Goal: Task Accomplishment & Management: Complete application form

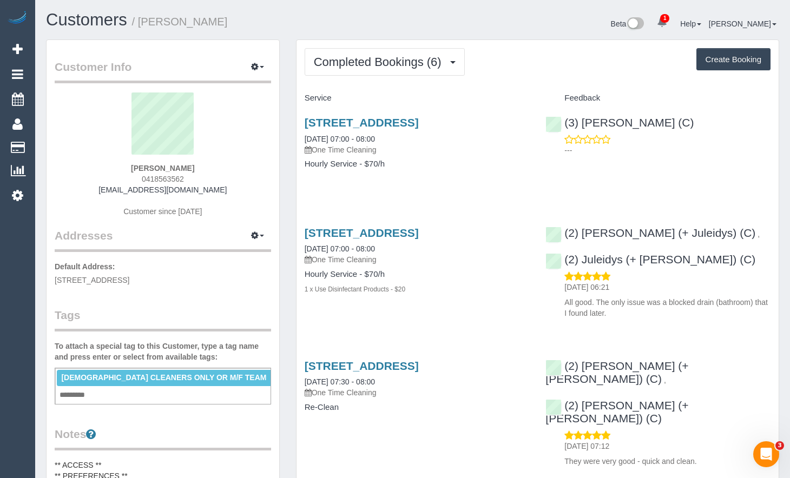
click at [725, 67] on button "Create Booking" at bounding box center [733, 59] width 74 height 23
select select "VIC"
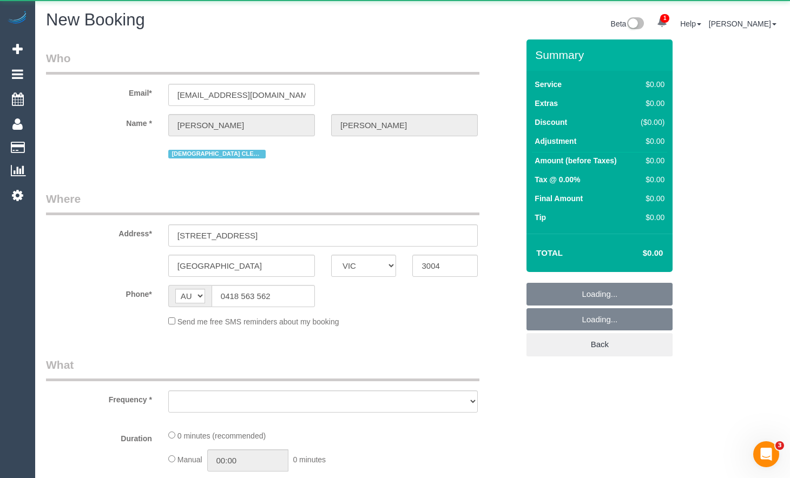
select select "object:8944"
select select "string:stripe-pm_1QjuFi2GScqysDRVJ4jyGBm4"
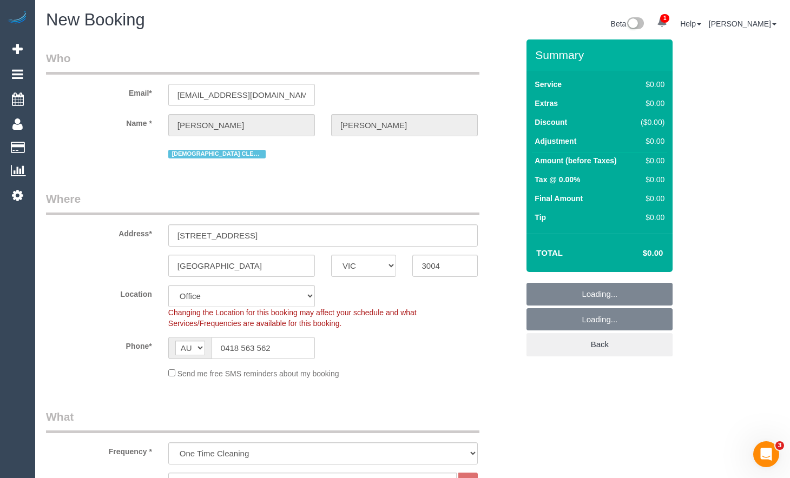
select select "object:10532"
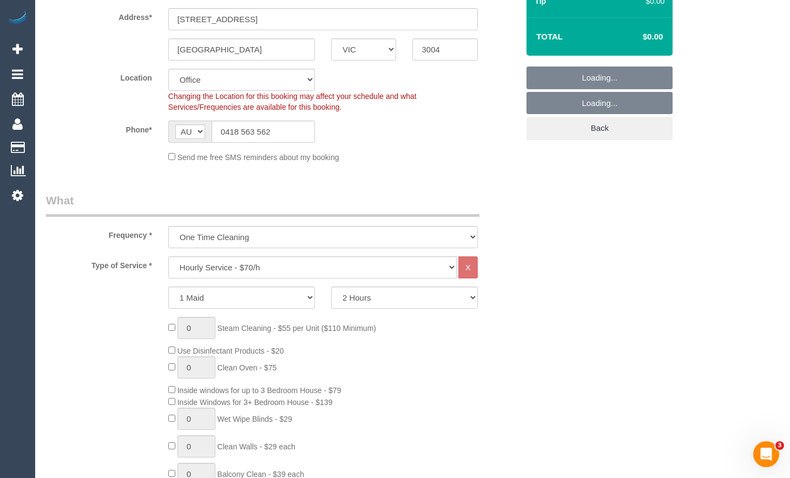
select select "54"
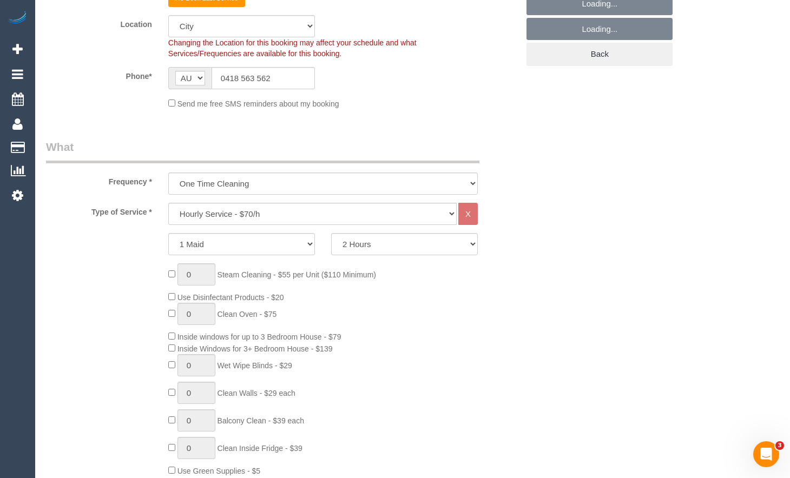
select select "object:10542"
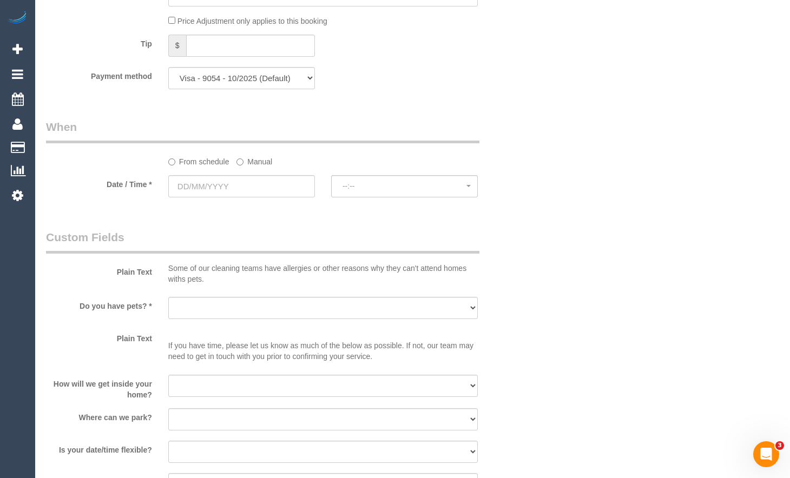
scroll to position [1082, 0]
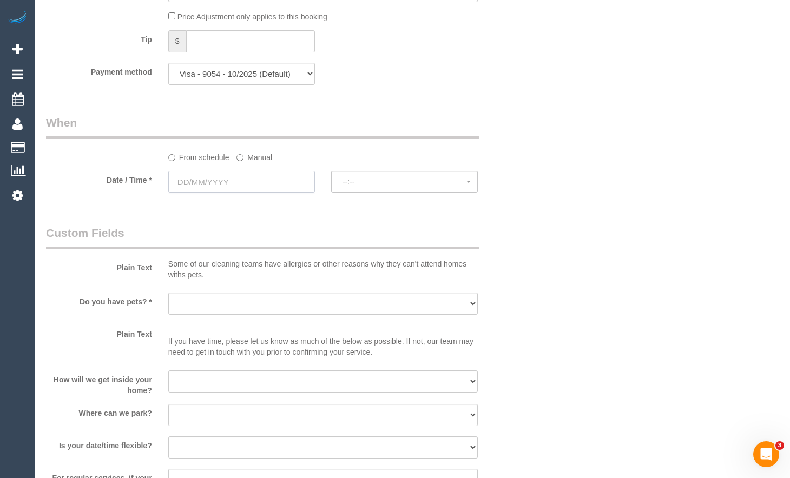
click at [246, 175] on input "text" at bounding box center [241, 182] width 147 height 22
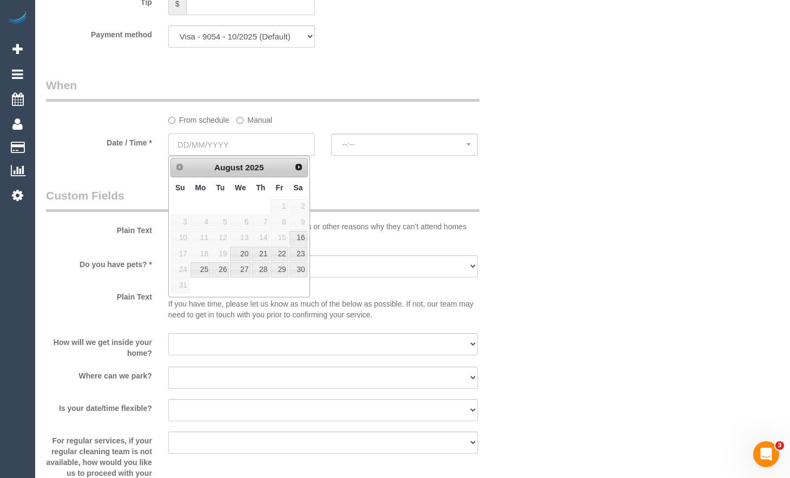
scroll to position [1136, 0]
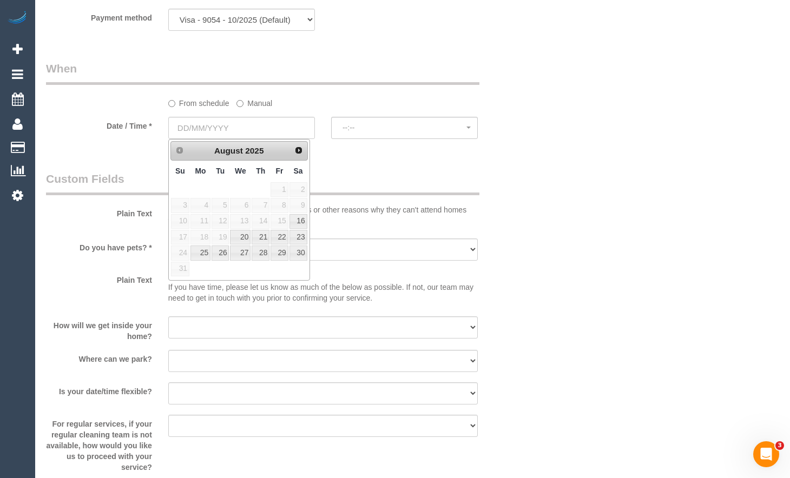
click at [501, 98] on div "From schedule Manual" at bounding box center [282, 85] width 489 height 48
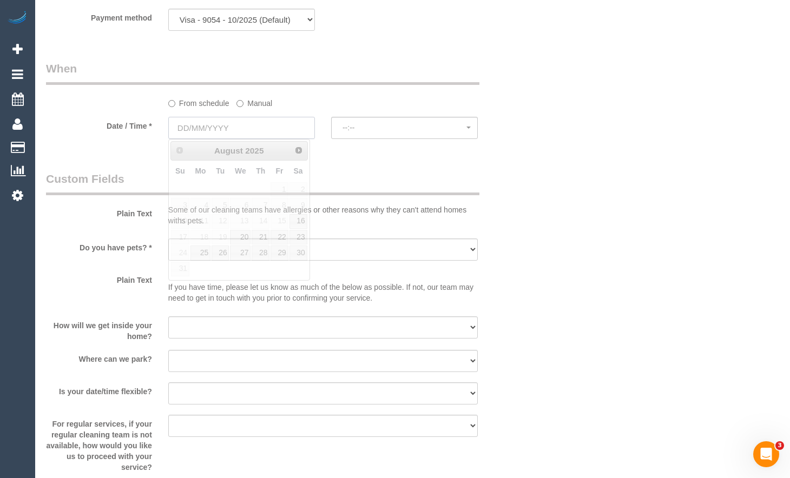
click at [281, 132] on input "text" at bounding box center [241, 128] width 147 height 22
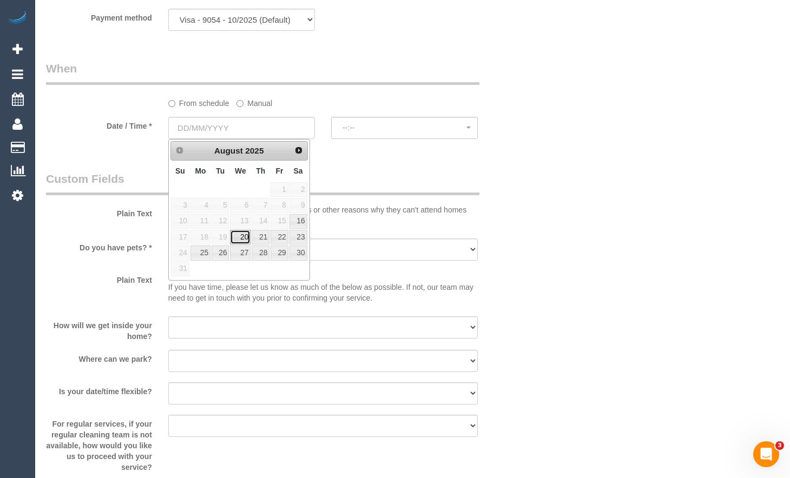
click at [245, 237] on link "20" at bounding box center [240, 237] width 21 height 15
type input "20/08/2025"
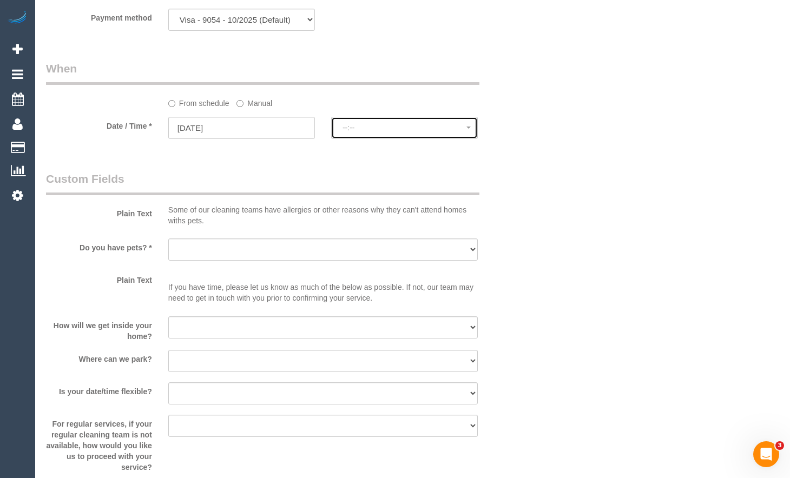
click at [398, 127] on span "--:--" at bounding box center [405, 127] width 124 height 9
select select "spot22"
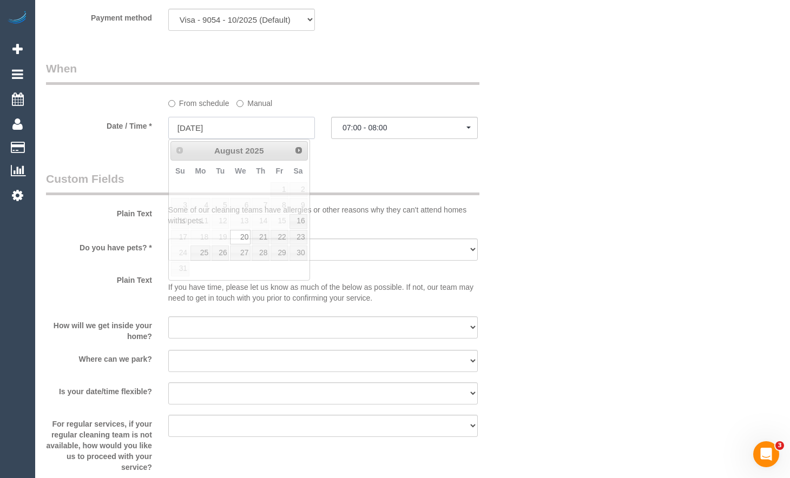
click at [275, 134] on input "20/08/2025" at bounding box center [241, 128] width 147 height 22
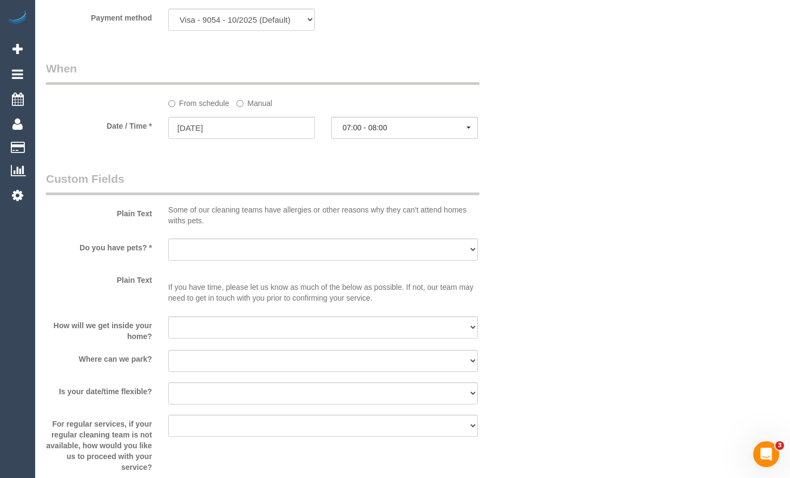
click at [294, 129] on input "20/08/2025" at bounding box center [241, 128] width 147 height 22
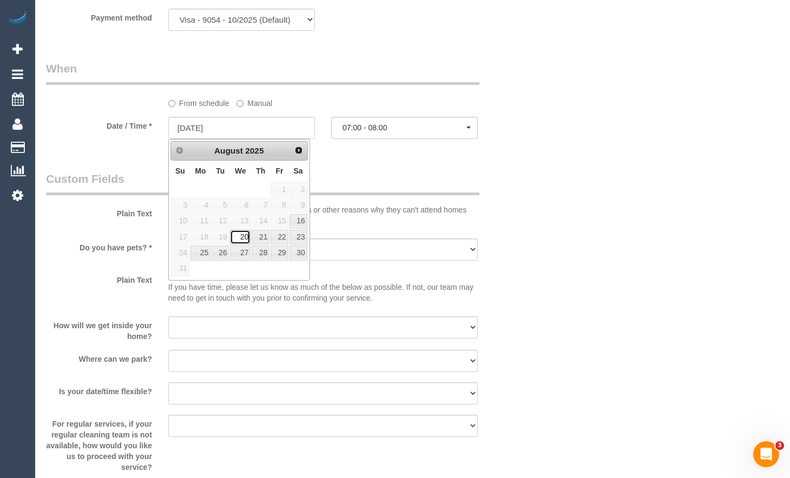
click at [247, 235] on link "20" at bounding box center [240, 237] width 21 height 15
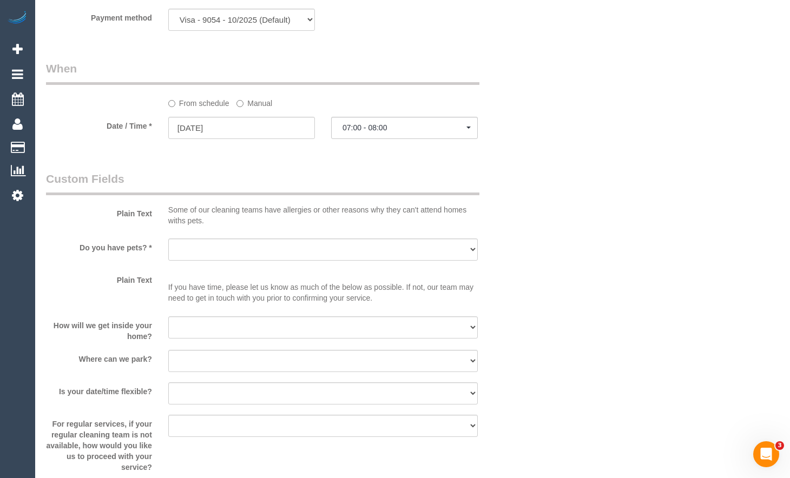
click at [415, 126] on span "07:00 - 08:00" at bounding box center [405, 127] width 124 height 9
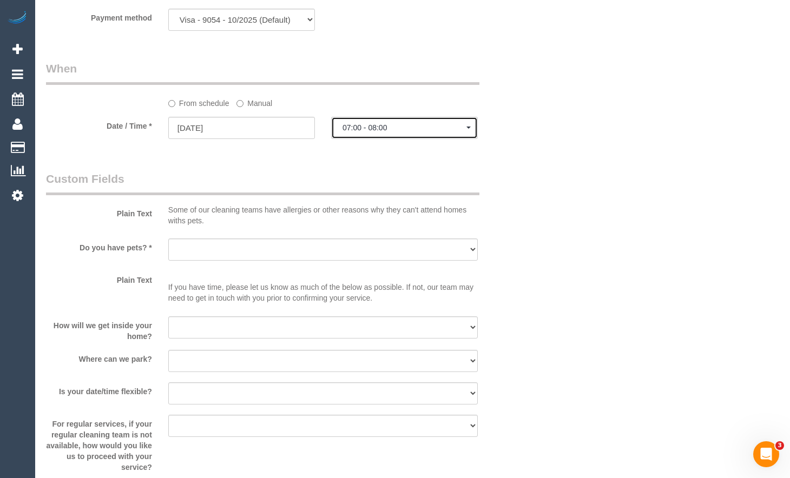
click at [409, 130] on span "07:00 - 08:00" at bounding box center [405, 127] width 124 height 9
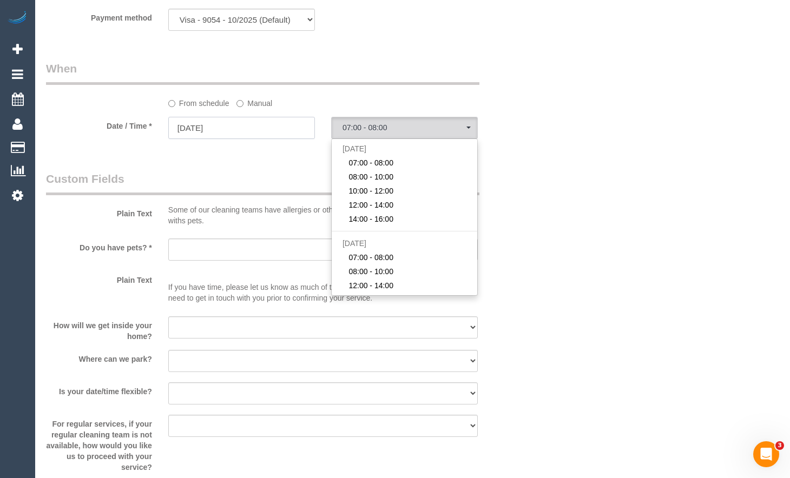
click at [278, 130] on input "20/08/2025" at bounding box center [241, 128] width 147 height 22
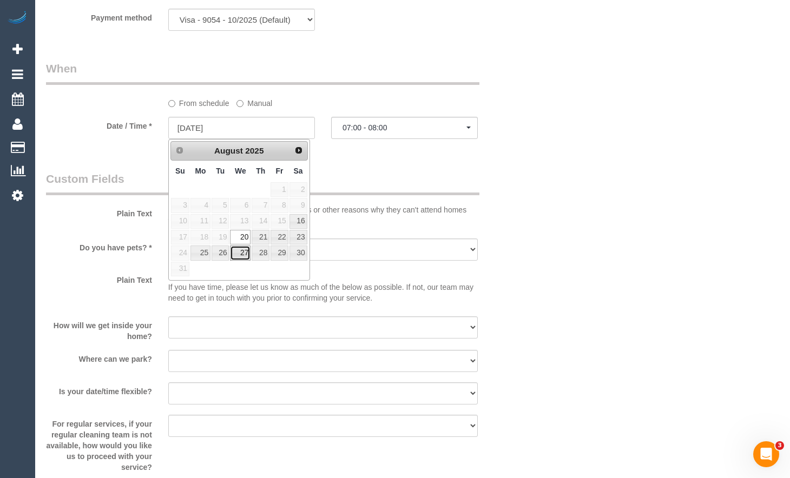
click at [244, 248] on link "27" at bounding box center [240, 253] width 21 height 15
type input "27/08/2025"
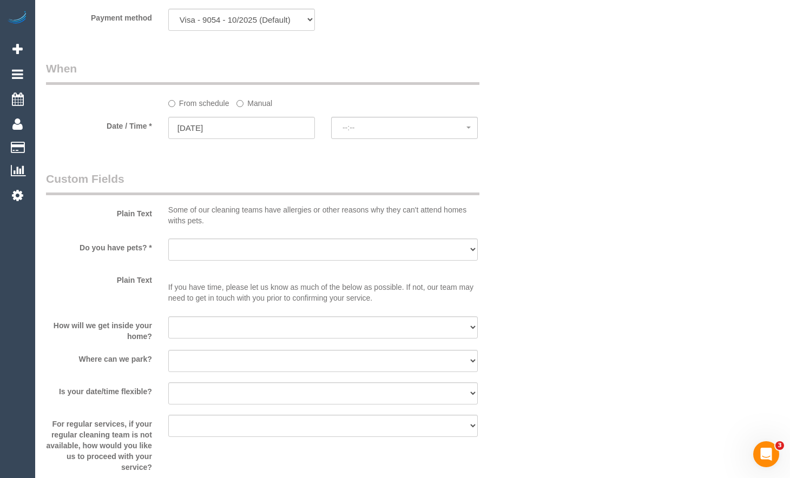
select select "spot42"
click at [288, 134] on input "27/08/2025" at bounding box center [241, 128] width 147 height 22
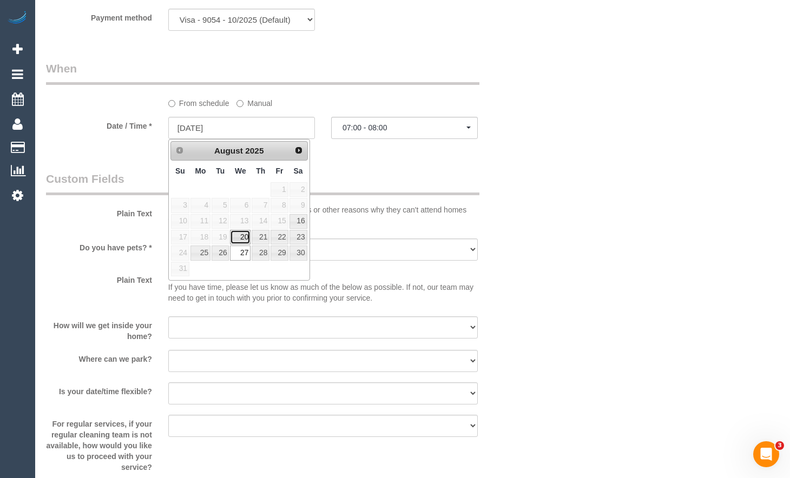
click at [247, 233] on link "20" at bounding box center [240, 237] width 21 height 15
type input "20/08/2025"
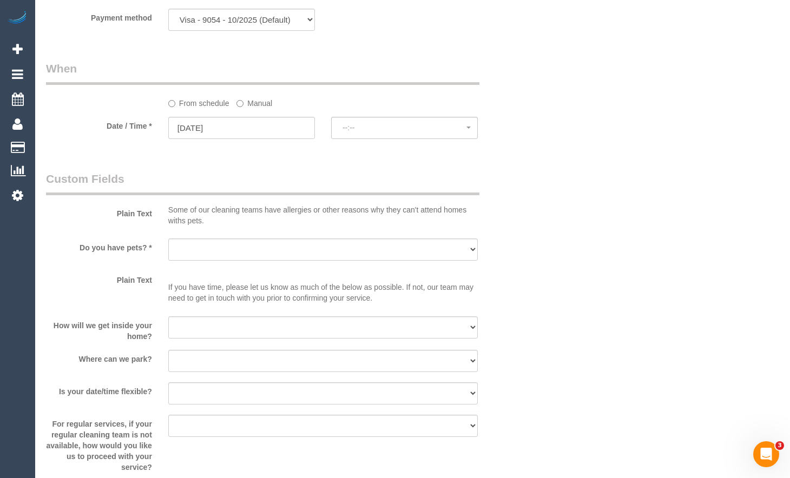
select select "spot63"
click at [427, 126] on span "07:00 - 08:00" at bounding box center [405, 127] width 124 height 9
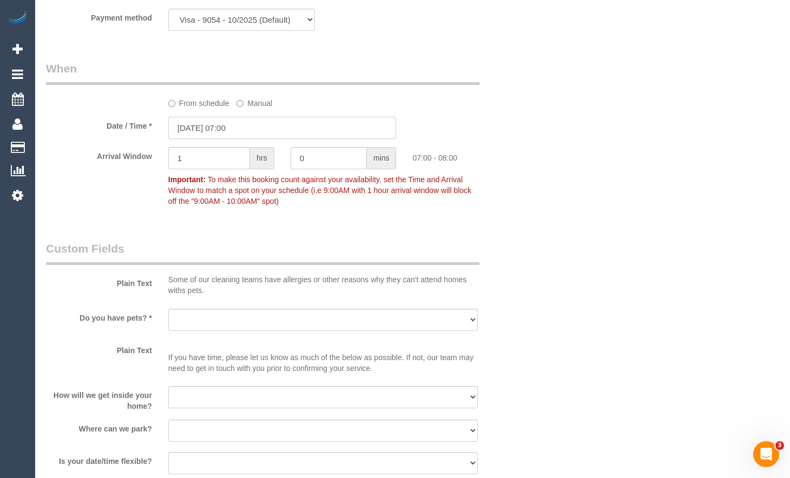
click at [248, 135] on input "20/08/2025 07:00" at bounding box center [282, 128] width 228 height 22
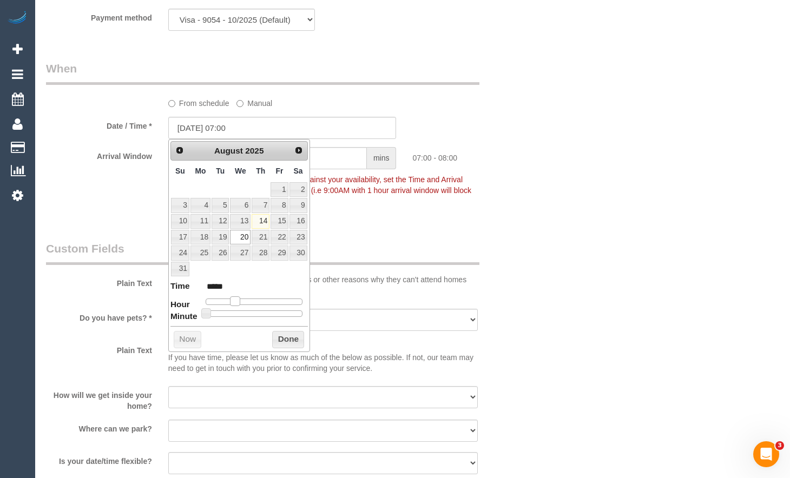
type input "20/08/2025 08:00"
type input "*****"
type input "20/08/2025 09:00"
type input "*****"
drag, startPoint x: 232, startPoint y: 299, endPoint x: 240, endPoint y: 297, distance: 8.3
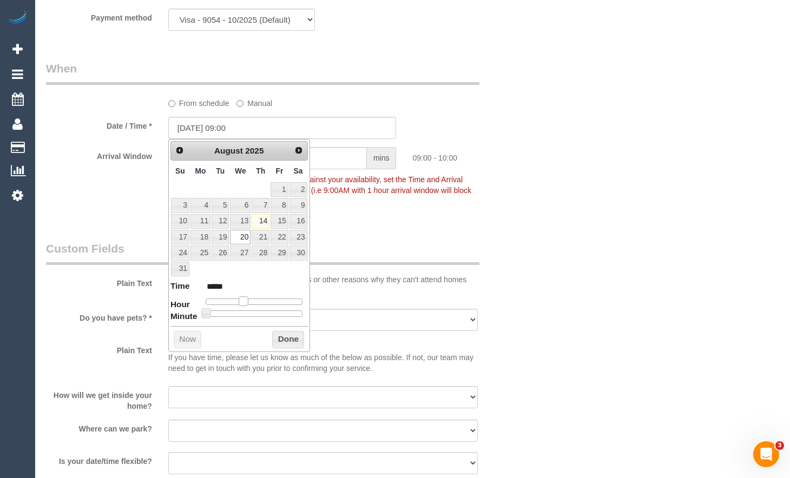
click at [240, 297] on span at bounding box center [244, 302] width 10 height 10
type input "20/08/2025 10:00"
type input "*****"
type input "20/08/2025 11:00"
type input "*****"
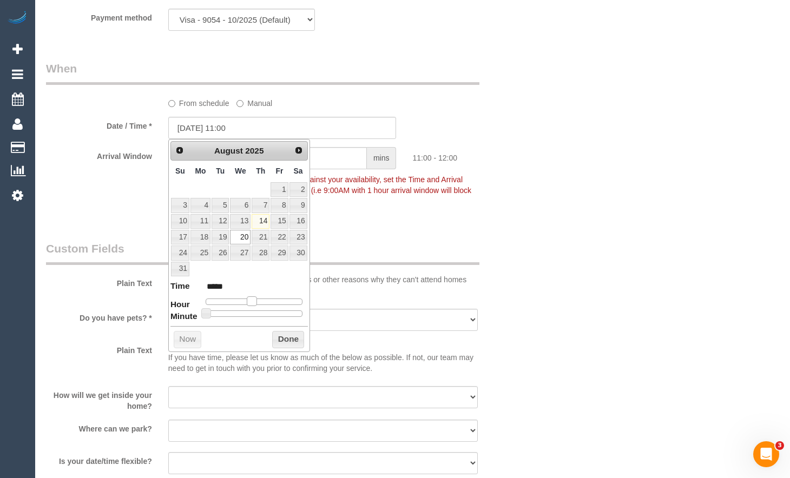
type input "20/08/2025 10:00"
type input "*****"
drag, startPoint x: 241, startPoint y: 301, endPoint x: 258, endPoint y: 303, distance: 16.9
click at [246, 303] on span at bounding box center [247, 302] width 10 height 10
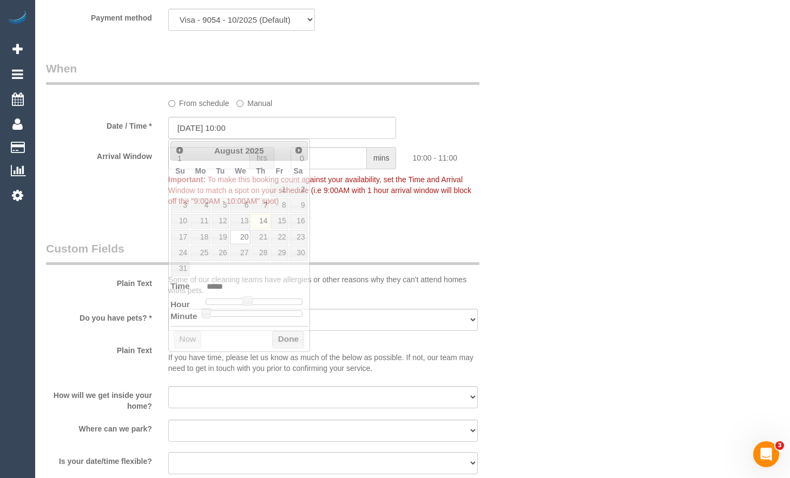
click at [460, 106] on div "From schedule Manual" at bounding box center [323, 101] width 326 height 15
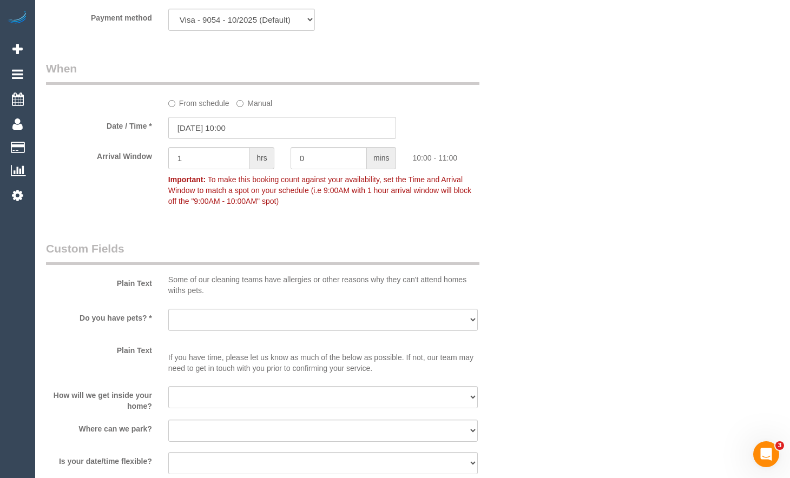
click at [431, 244] on legend "Custom Fields" at bounding box center [262, 253] width 433 height 24
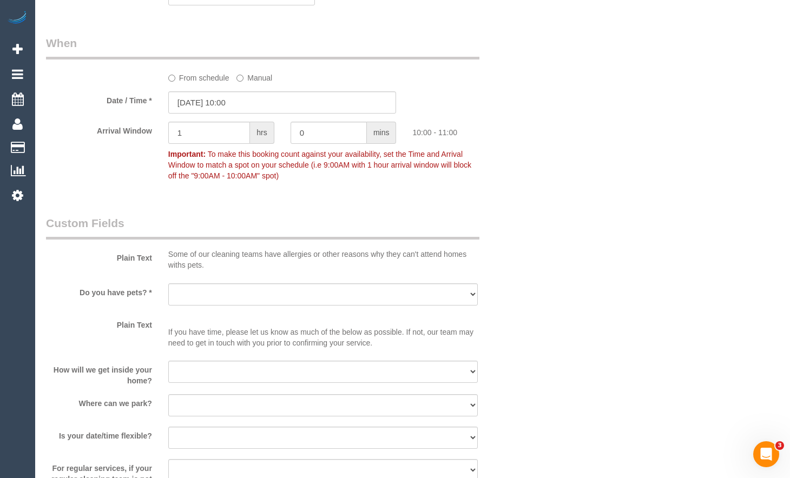
scroll to position [1245, 0]
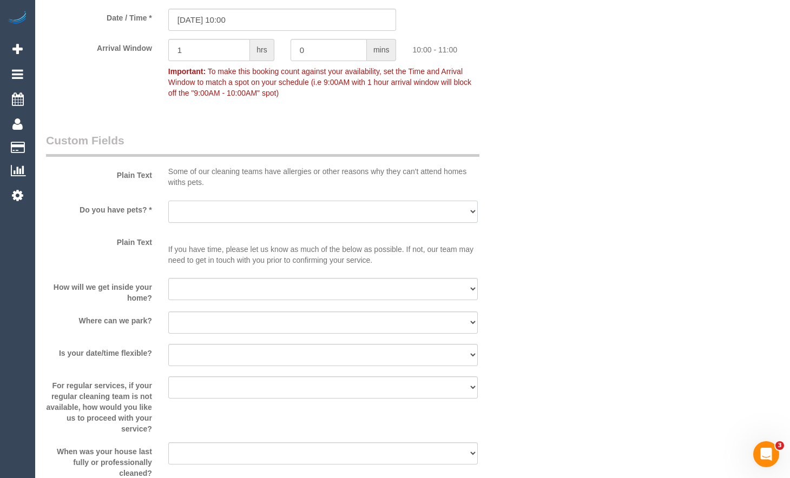
drag, startPoint x: 281, startPoint y: 207, endPoint x: 273, endPoint y: 219, distance: 14.4
click at [279, 209] on select "Yes - Cats Yes - Dogs No pets Yes - Dogs and Cats Yes - Other" at bounding box center [323, 212] width 310 height 22
select select "number:28"
click at [168, 201] on select "Yes - Cats Yes - Dogs No pets Yes - Dogs and Cats Yes - Other" at bounding box center [323, 212] width 310 height 22
click at [228, 288] on select "I will be home Key will be left (please provide details below) Lock box/Access …" at bounding box center [323, 289] width 310 height 22
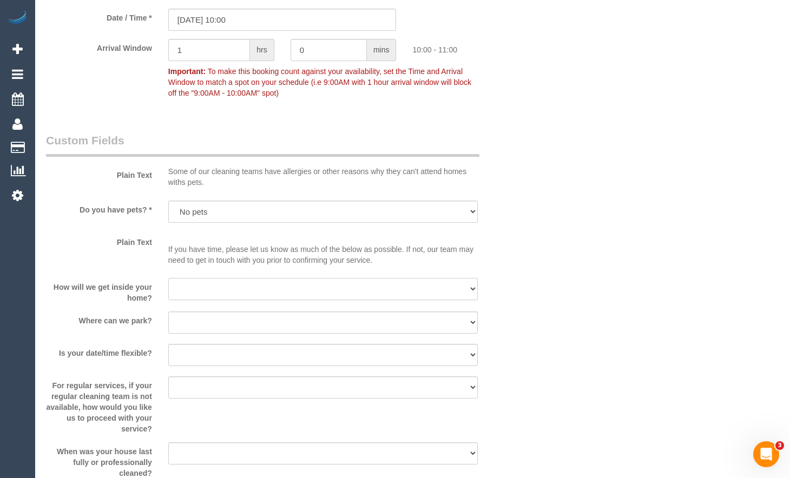
select select "number:14"
click at [168, 278] on select "I will be home Key will be left (please provide details below) Lock box/Access …" at bounding box center [323, 289] width 310 height 22
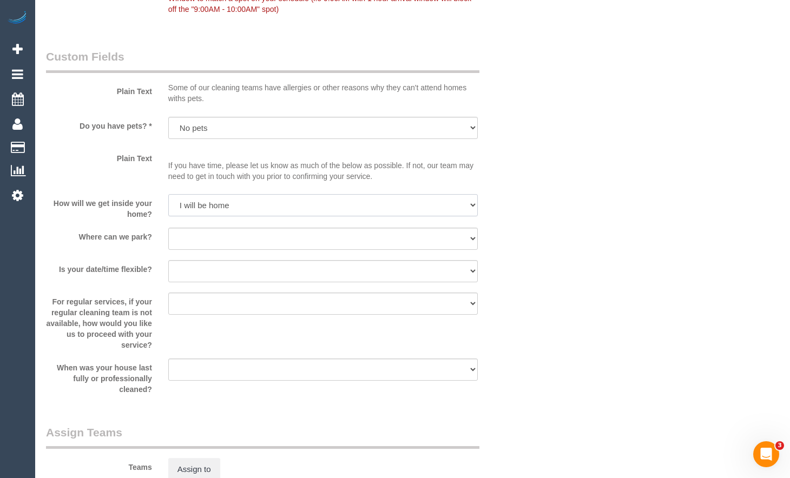
scroll to position [1353, 0]
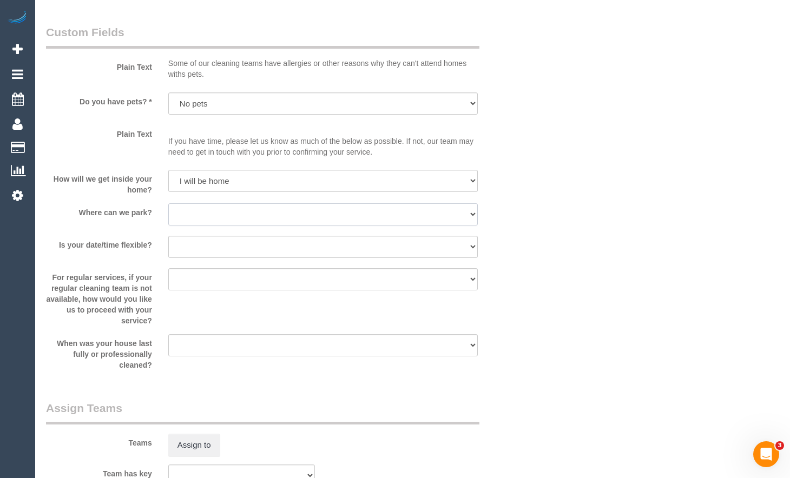
click at [241, 220] on select "I will provide parking on-site Free street parking Paid street parking (cost wi…" at bounding box center [323, 214] width 310 height 22
select select "number:18"
click at [168, 203] on select "I will provide parking on-site Free street parking Paid street parking (cost wi…" at bounding box center [323, 214] width 310 height 22
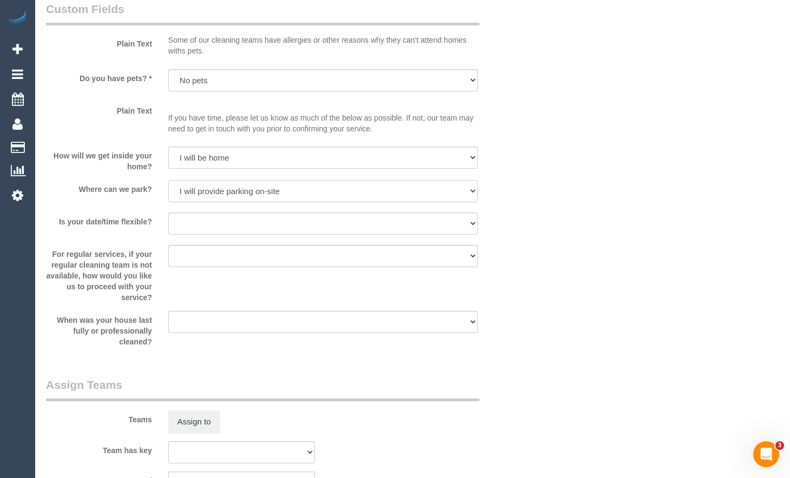
scroll to position [1407, 0]
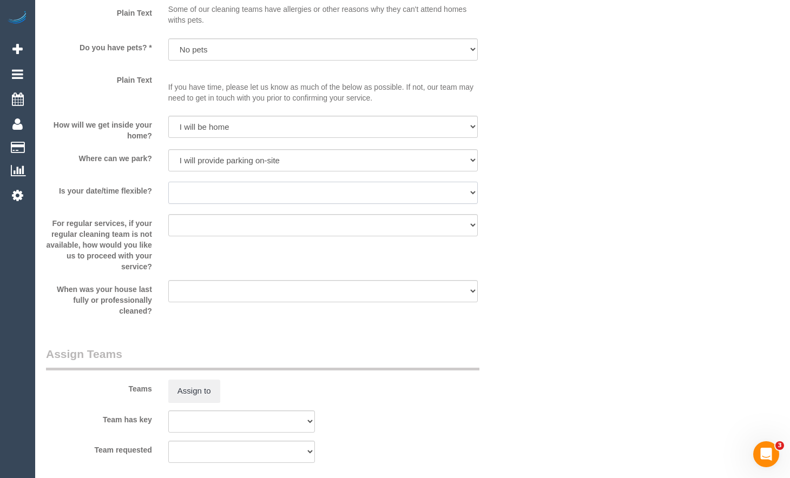
click at [280, 198] on select "Yes - date and time Yes - date but not time Yes - time but not date No - No fle…" at bounding box center [323, 193] width 310 height 22
select select "number:25"
click at [168, 182] on select "Yes - date and time Yes - date but not time Yes - time but not date No - No fle…" at bounding box center [323, 193] width 310 height 22
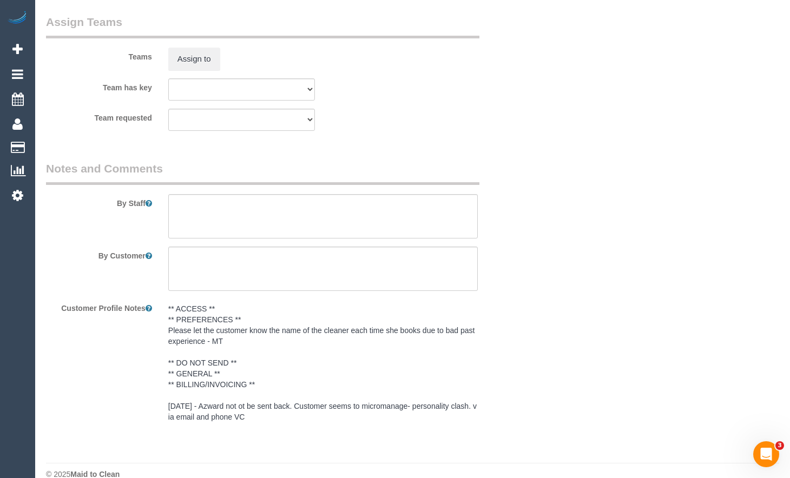
scroll to position [1757, 0]
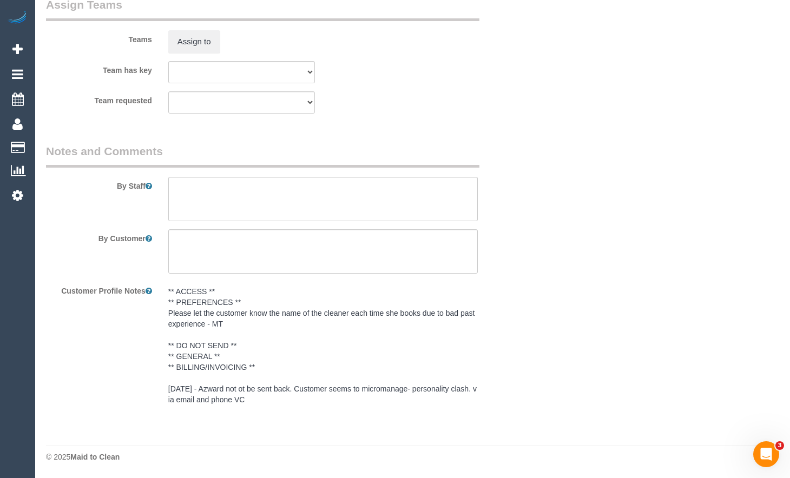
click at [478, 56] on sui-booking-teams "Teams Assign to Team has key (0) Office (1) Debbie Brodjanac (FT) (1) Karen Cru…" at bounding box center [282, 55] width 472 height 117
click at [356, 199] on textarea at bounding box center [323, 199] width 310 height 44
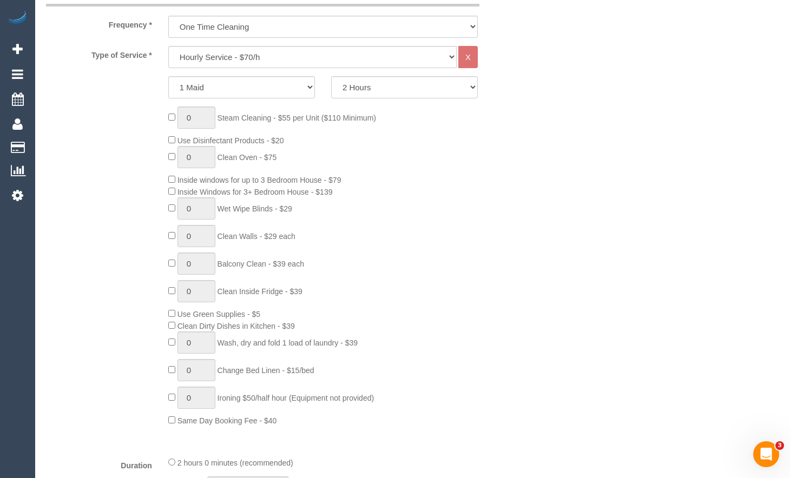
scroll to position [512, 0]
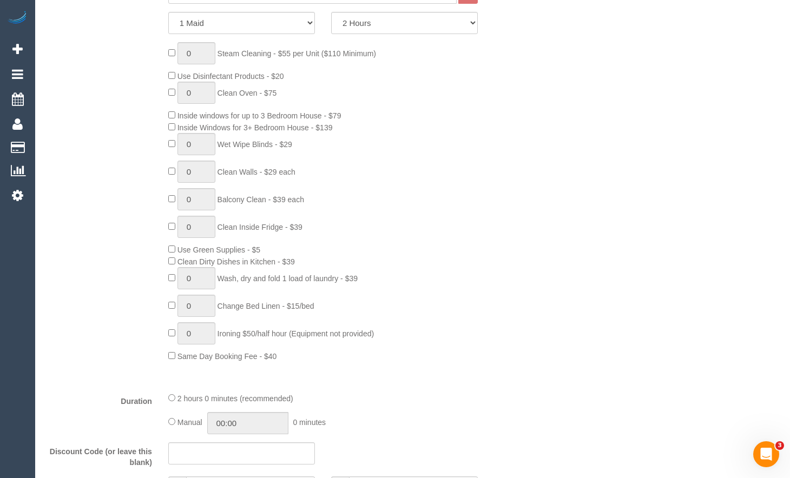
click at [457, 158] on div "0 Steam Cleaning - $55 per Unit ($110 Minimum) Use Disinfectant Products - $20 …" at bounding box center [343, 202] width 366 height 320
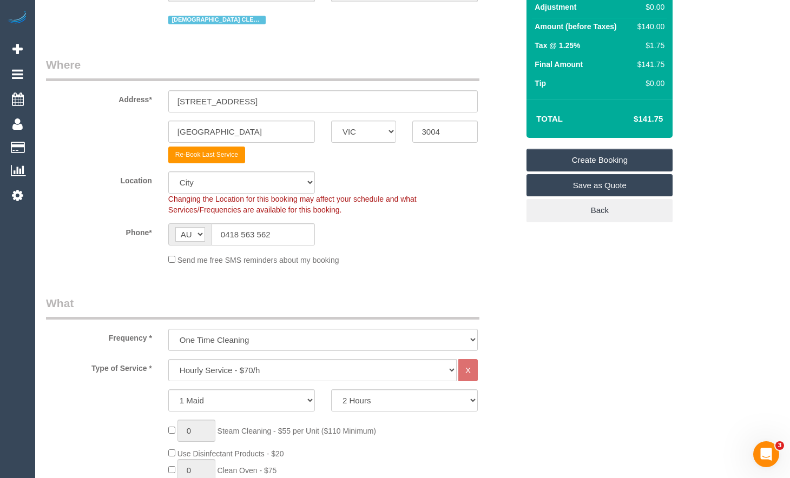
scroll to position [0, 0]
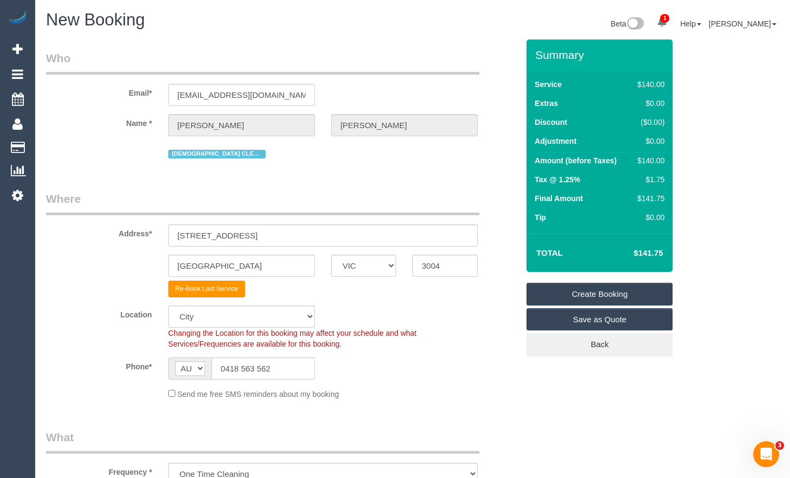
click at [609, 293] on link "Create Booking" at bounding box center [600, 294] width 146 height 23
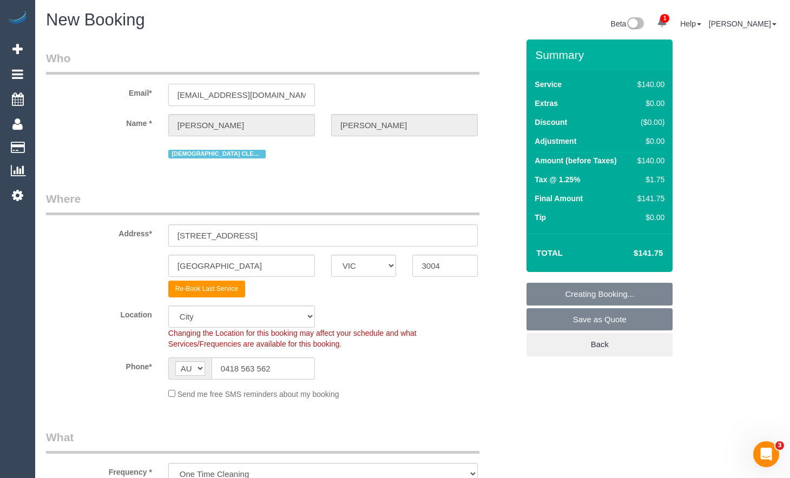
drag, startPoint x: 281, startPoint y: 95, endPoint x: 50, endPoint y: 90, distance: 230.6
click at [44, 88] on div "Email* contact@bioconsult.com.au" at bounding box center [282, 78] width 489 height 56
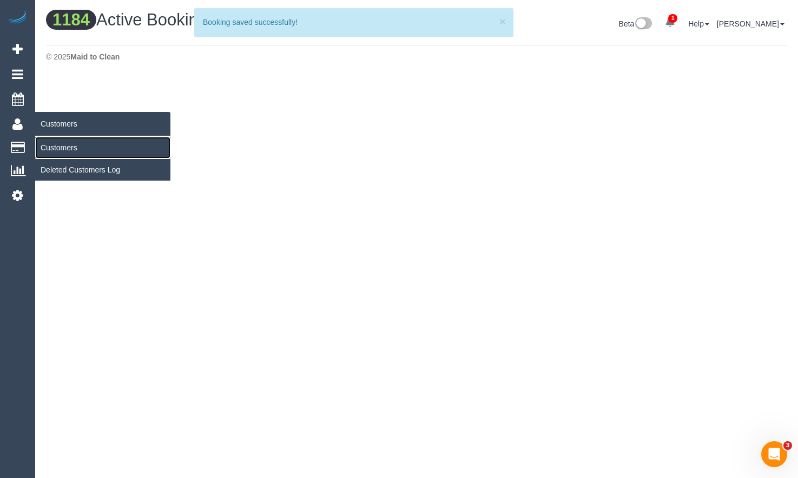
click at [60, 148] on link "Customers" at bounding box center [102, 148] width 135 height 22
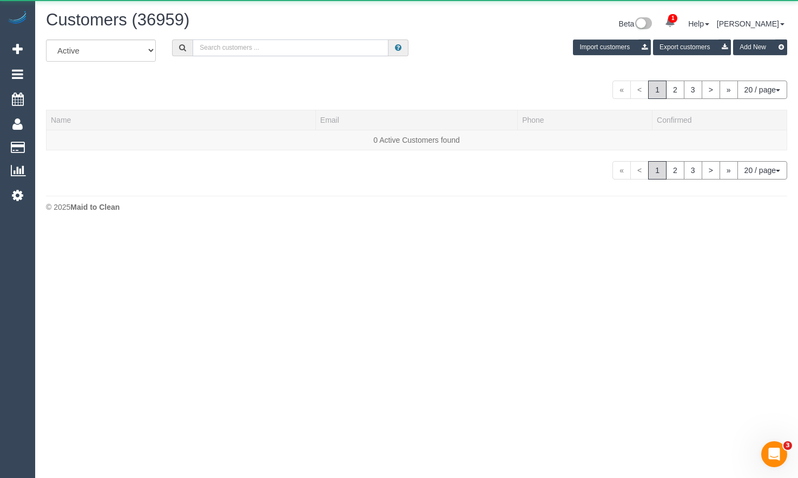
click at [313, 50] on input "text" at bounding box center [291, 48] width 196 height 17
paste input "contact@bioconsult.com.au"
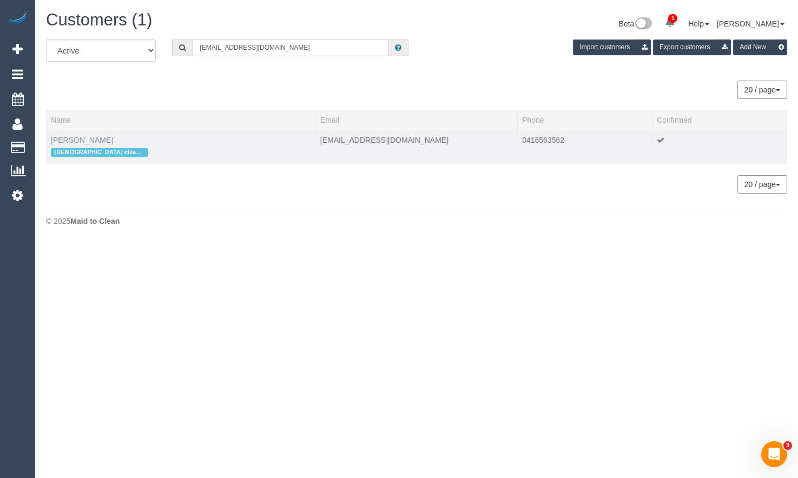
type input "contact@bioconsult.com.au"
click at [76, 139] on link "Elane Zelcer" at bounding box center [82, 140] width 62 height 9
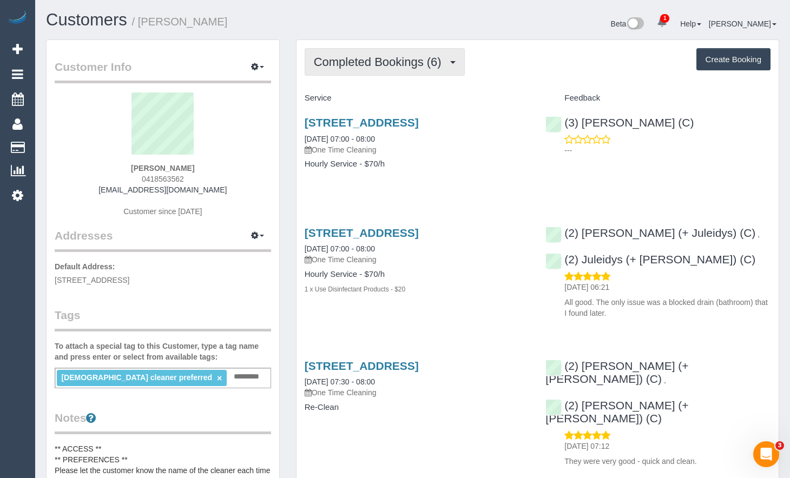
click at [391, 56] on span "Completed Bookings (6)" at bounding box center [380, 62] width 133 height 14
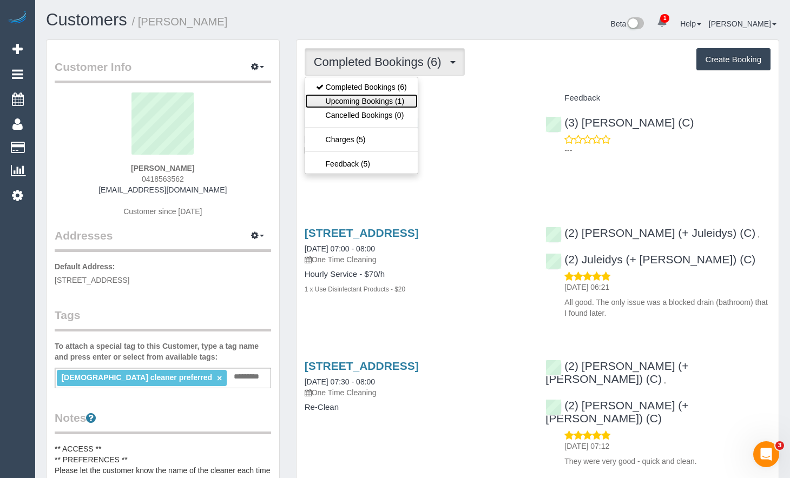
click at [388, 100] on link "Upcoming Bookings (1)" at bounding box center [361, 101] width 113 height 14
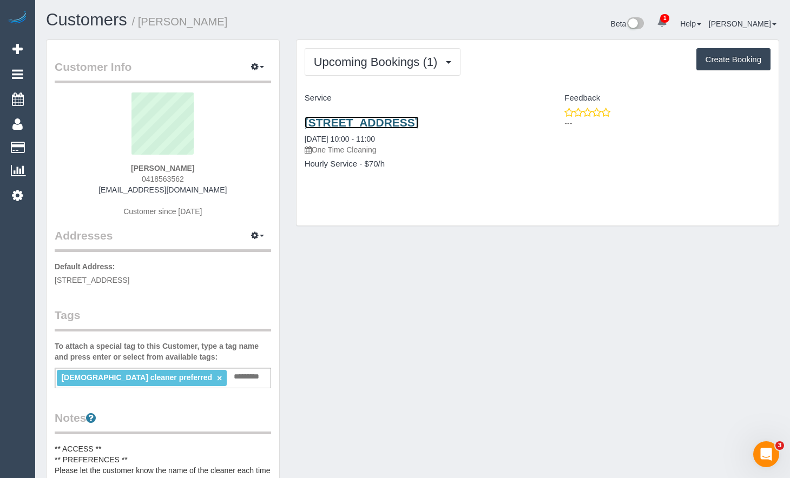
click at [409, 121] on link "801/15 Queens Road, Melbourne, VIC 3004" at bounding box center [362, 122] width 114 height 12
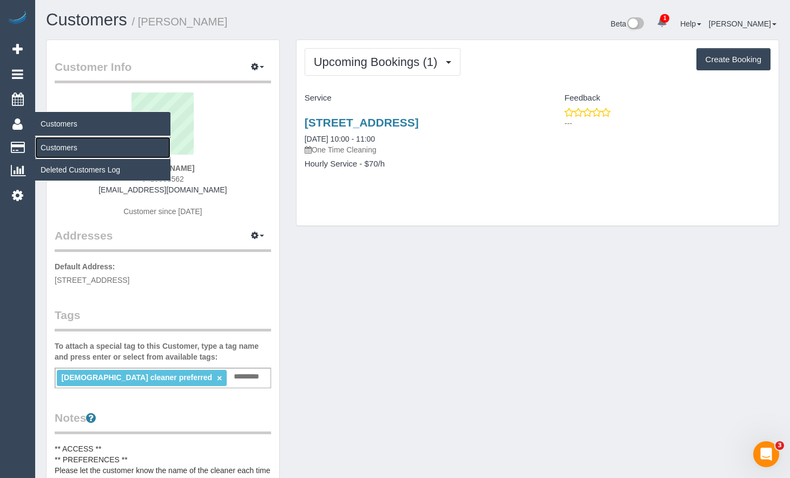
click at [46, 144] on link "Customers" at bounding box center [102, 148] width 135 height 22
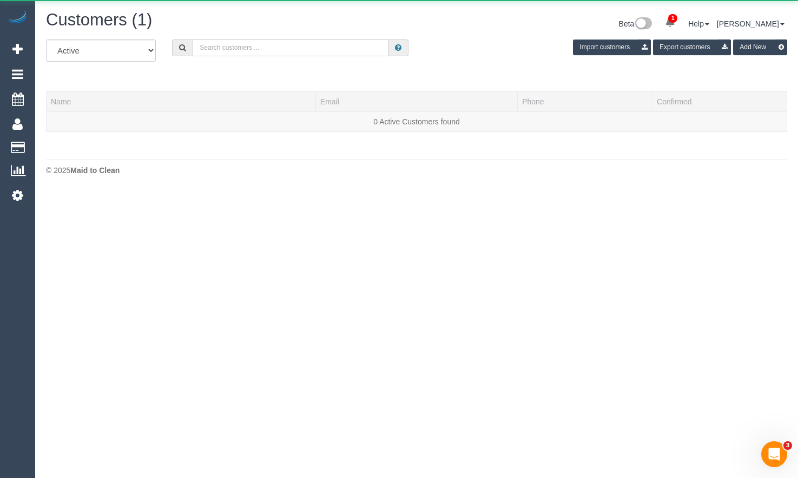
click at [218, 46] on input "text" at bounding box center [291, 48] width 196 height 17
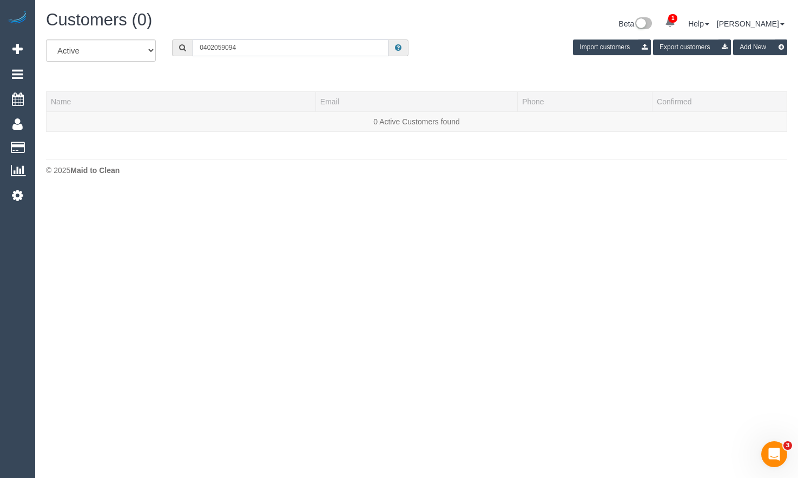
click at [213, 47] on input "0402059094" at bounding box center [291, 48] width 196 height 17
click at [227, 47] on input "0402 059094" at bounding box center [291, 48] width 196 height 17
click at [257, 46] on input "0402 059 094" at bounding box center [291, 48] width 196 height 17
drag, startPoint x: 246, startPoint y: 43, endPoint x: 193, endPoint y: 43, distance: 53.6
click at [194, 47] on input "0402 059 094" at bounding box center [291, 48] width 196 height 17
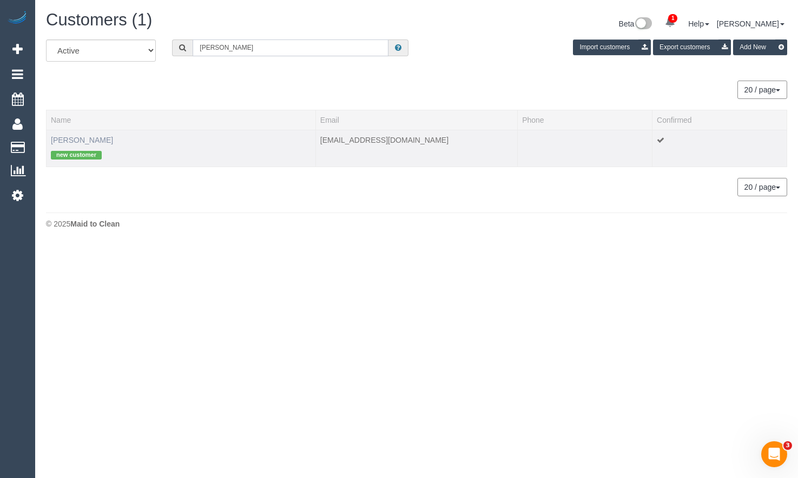
type input "Paul Trzcinski"
click at [84, 143] on link "Paul Trzcinski" at bounding box center [82, 140] width 62 height 9
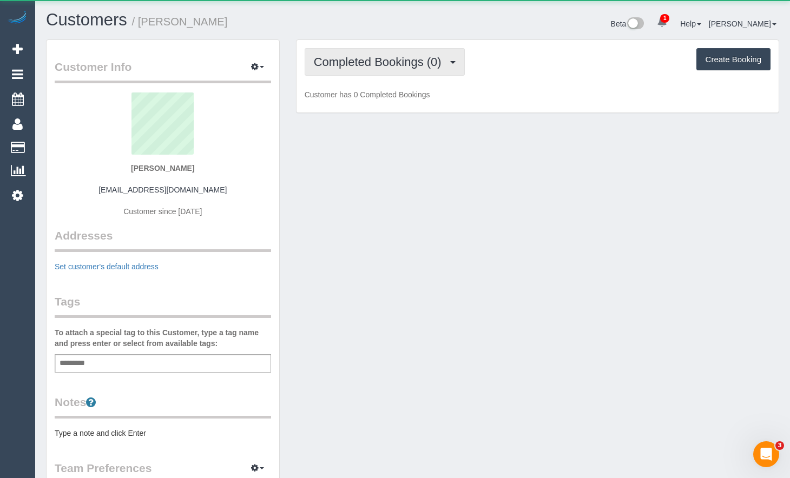
click at [392, 69] on button "Completed Bookings (0)" at bounding box center [385, 62] width 160 height 28
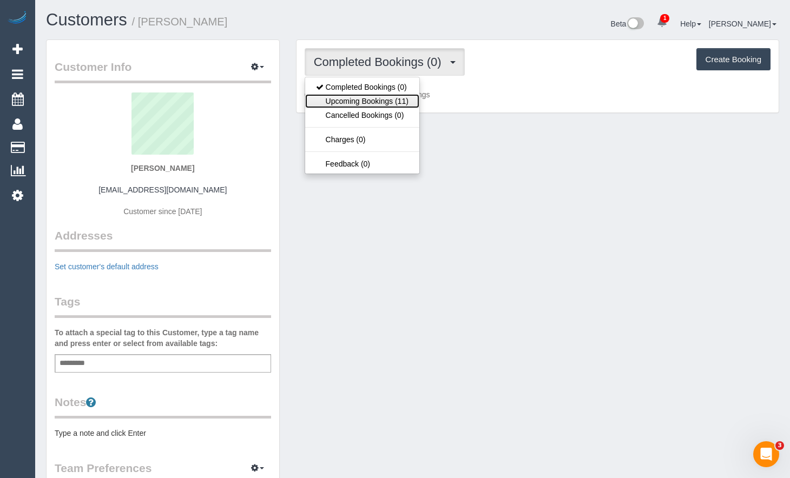
click at [393, 104] on link "Upcoming Bookings (11)" at bounding box center [362, 101] width 114 height 14
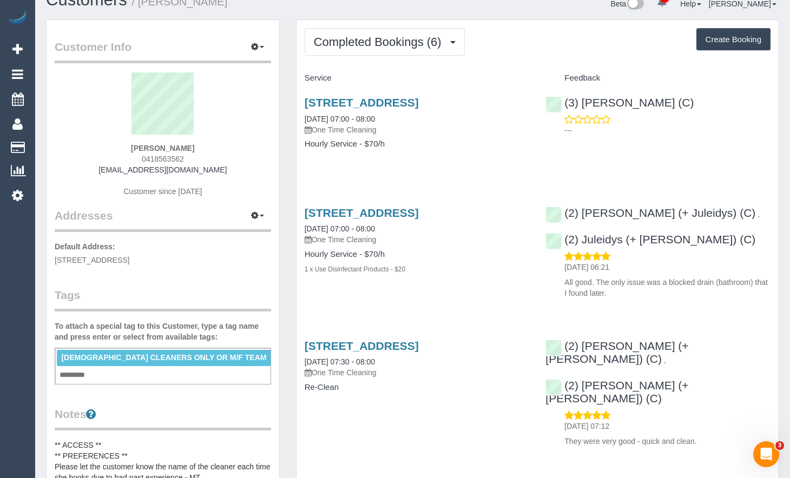
scroll to position [54, 0]
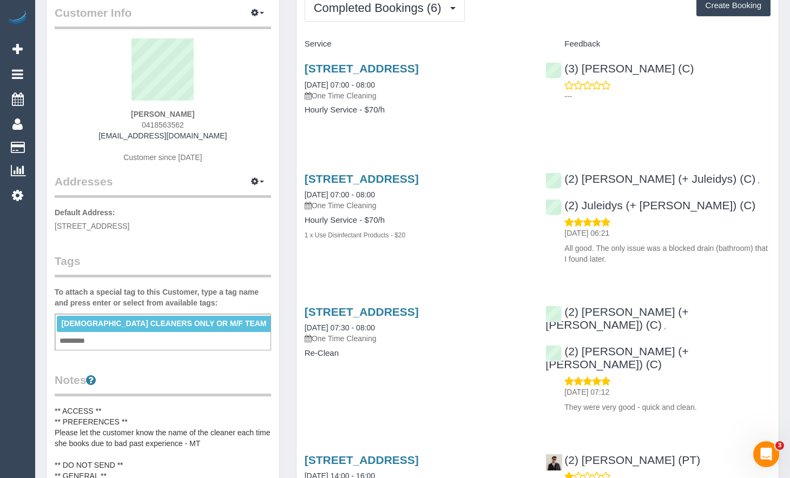
click at [418, 127] on div "801/15 Queens Road, Melbourne, VIC 3004 19/06/2025 07:00 - 08:00 One Time Clean…" at bounding box center [417, 94] width 241 height 83
click at [768, 83] on div "---" at bounding box center [658, 91] width 225 height 22
click at [398, 70] on link "801/15 Queens Road, Melbourne, VIC 3004" at bounding box center [362, 68] width 114 height 12
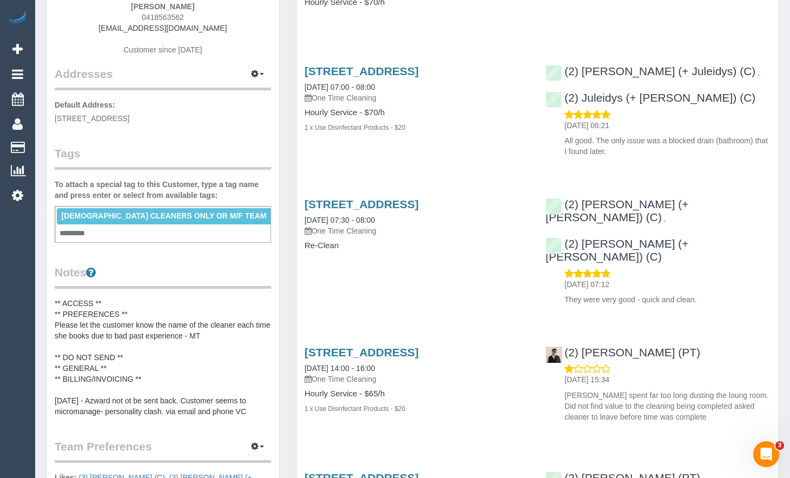
scroll to position [162, 0]
click at [271, 216] on link "×" at bounding box center [273, 216] width 5 height 9
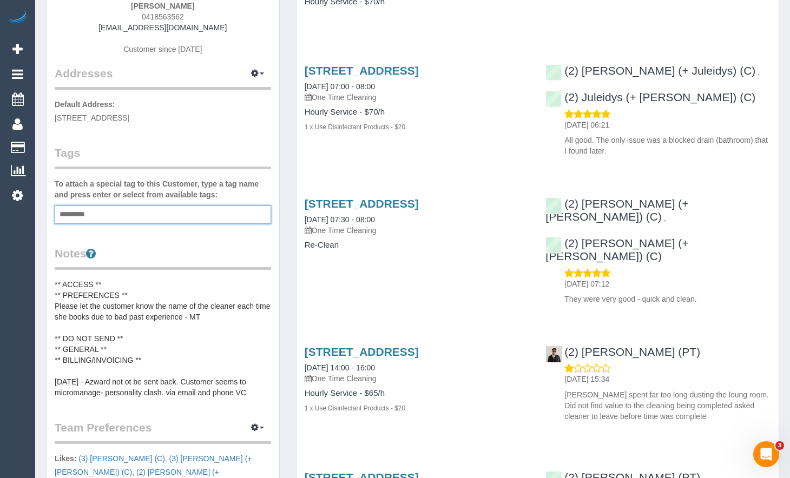
click at [220, 216] on div "Add a tag" at bounding box center [163, 215] width 216 height 18
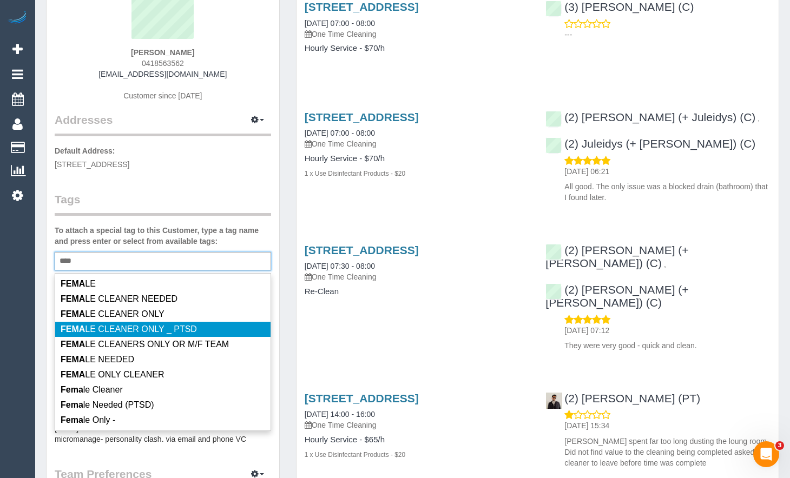
scroll to position [108, 0]
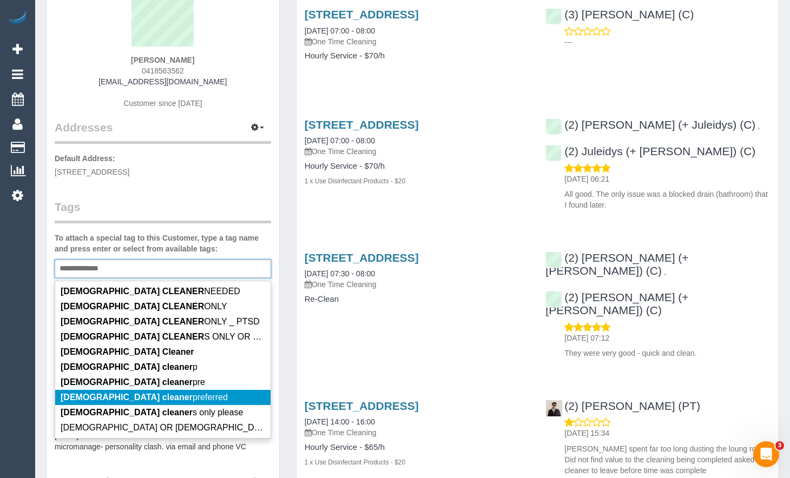
type input "**********"
click at [168, 393] on li "Female cleaner preferred" at bounding box center [162, 397] width 215 height 15
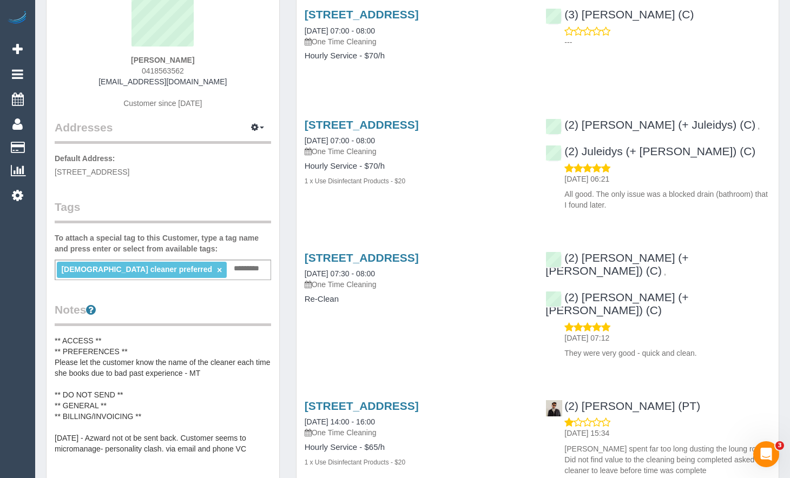
click at [240, 185] on div "Customer Info Edit Contact Info Send Message Email Preferences Special Sales Ta…" at bounding box center [163, 379] width 233 height 894
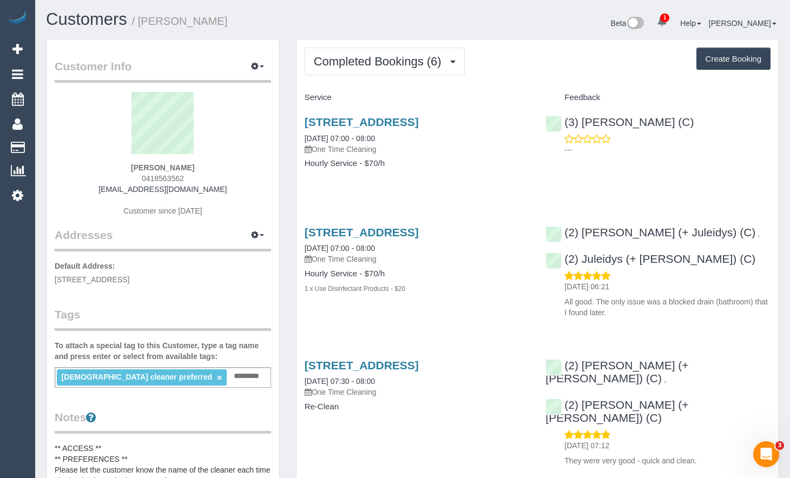
scroll to position [0, 0]
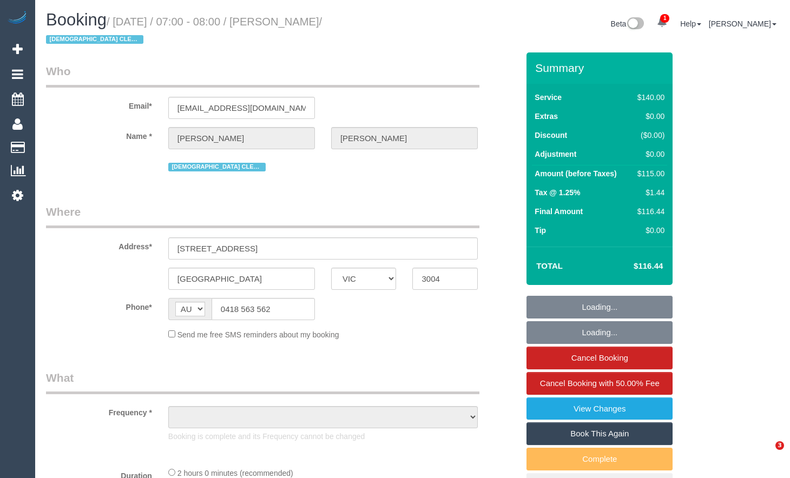
select select "VIC"
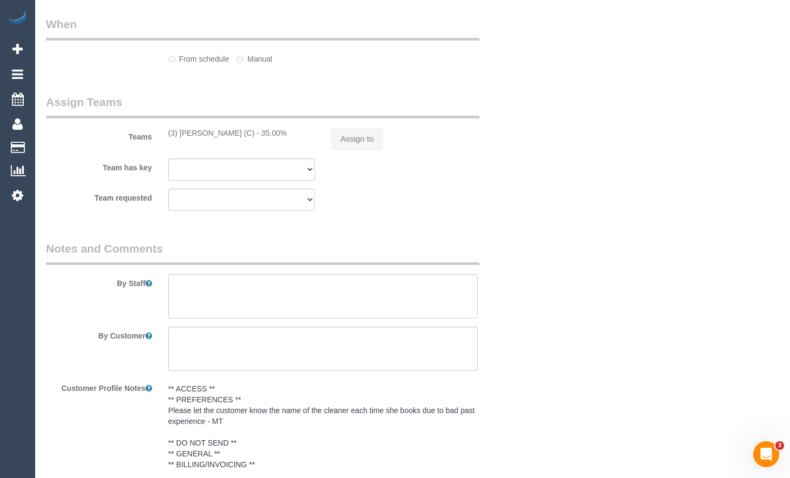
select select "object:742"
select select "string:stripe-pm_1QjuFi2GScqysDRVJ4jyGBm4"
select select "number:28"
select select "number:14"
select select "number:18"
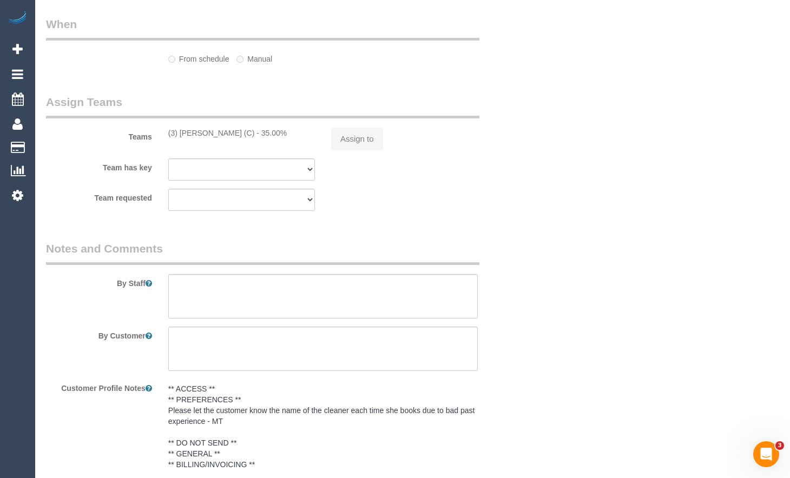
select select "number:36"
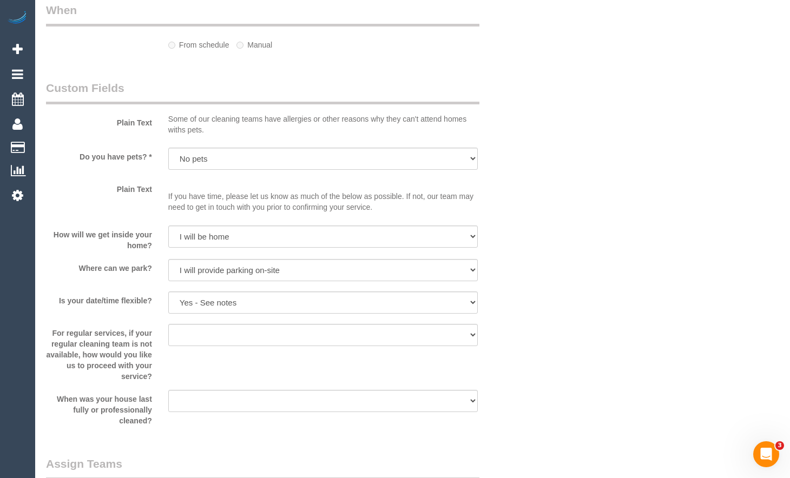
select select "spot1"
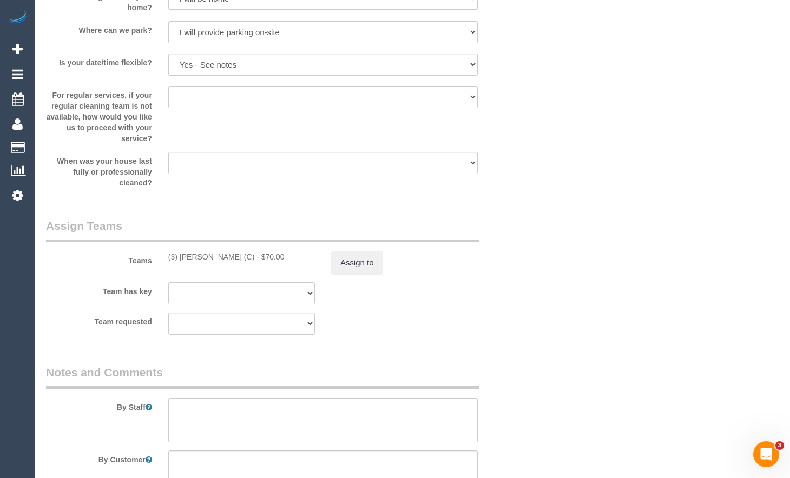
select select "object:1152"
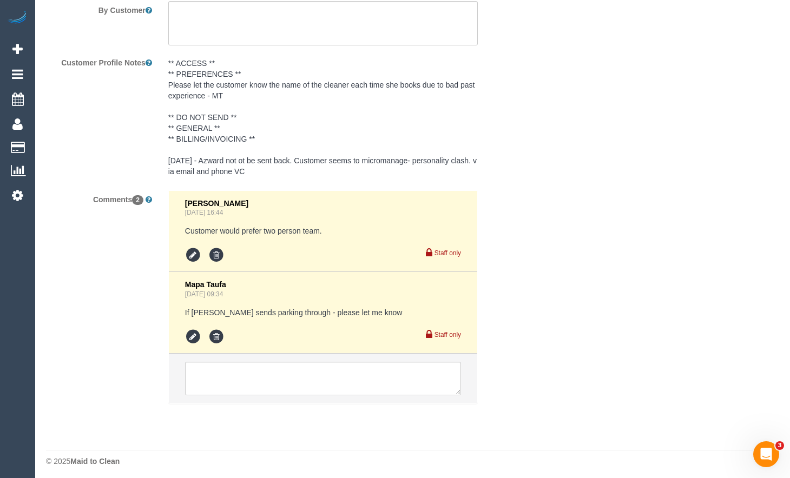
scroll to position [1955, 0]
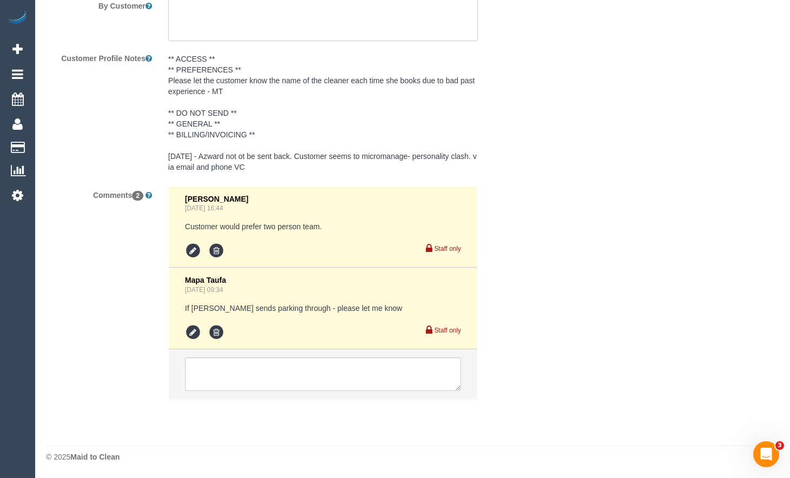
click at [12, 52] on icon at bounding box center [17, 49] width 10 height 13
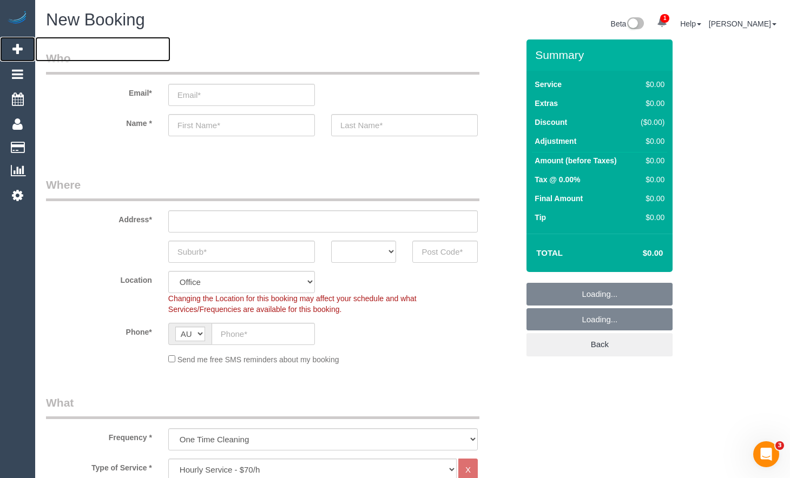
select select "object:3469"
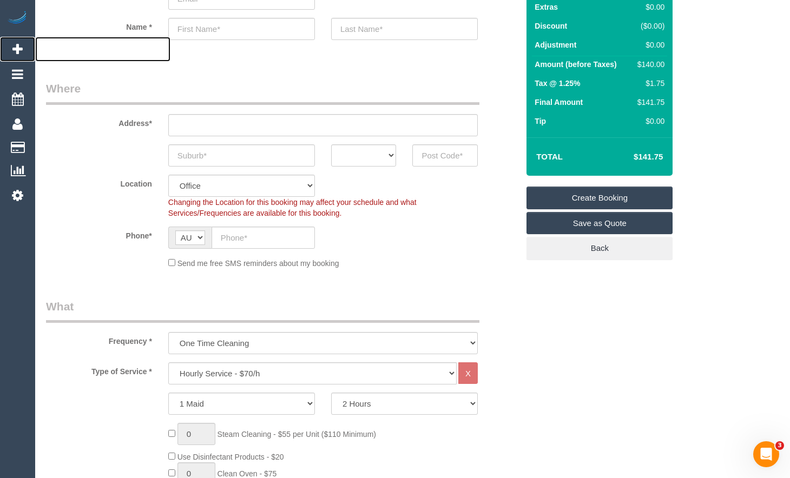
scroll to position [108, 0]
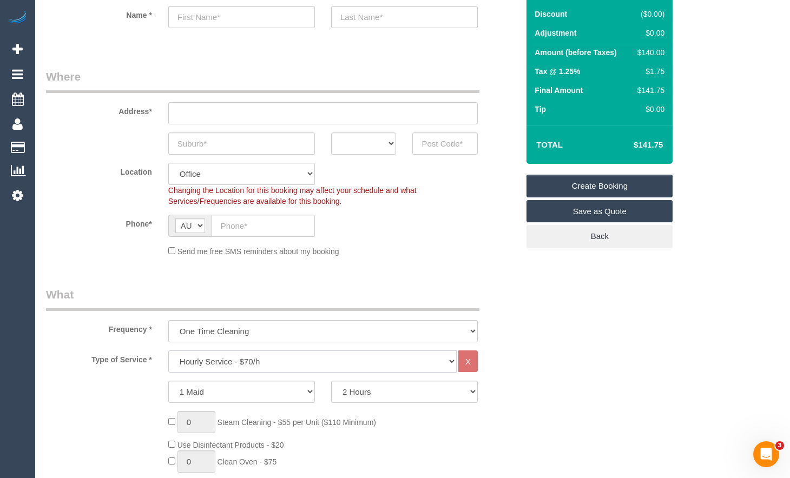
click at [299, 364] on select "Hourly Service - $70/h Hourly Service - $65/h Hourly Service - $60/h Hourly Ser…" at bounding box center [312, 362] width 288 height 22
select select "212"
click at [168, 351] on select "Hourly Service - $70/h Hourly Service - $65/h Hourly Service - $60/h Hourly Ser…" at bounding box center [312, 362] width 288 height 22
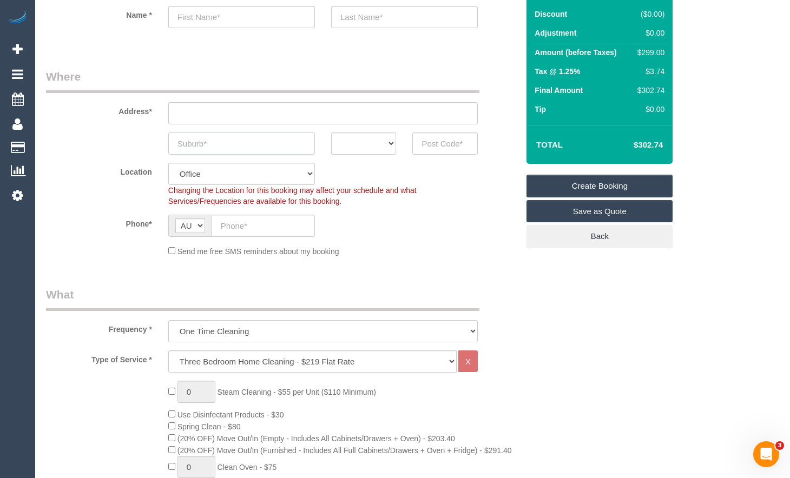
click at [247, 142] on input "text" at bounding box center [241, 144] width 147 height 22
type input "Collinwood"
click at [376, 154] on select "ACT NSW NT QLD SA TAS VIC WA" at bounding box center [363, 144] width 65 height 22
select select "VIC"
click at [331, 133] on select "ACT NSW NT QLD SA TAS VIC WA" at bounding box center [363, 144] width 65 height 22
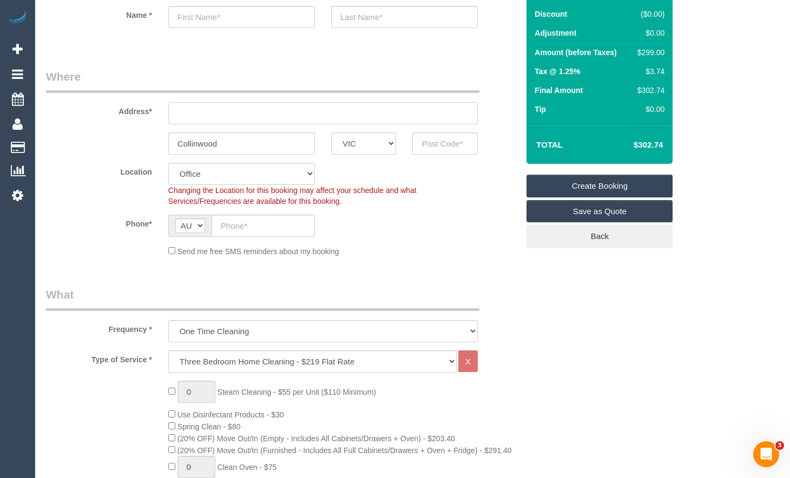
click at [290, 122] on input "text" at bounding box center [323, 113] width 310 height 22
type input "1"
click at [420, 148] on input "text" at bounding box center [444, 144] width 65 height 22
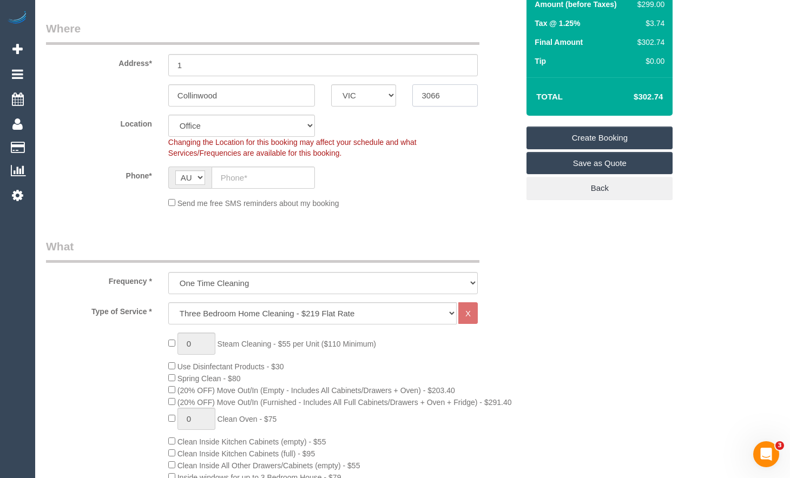
scroll to position [162, 0]
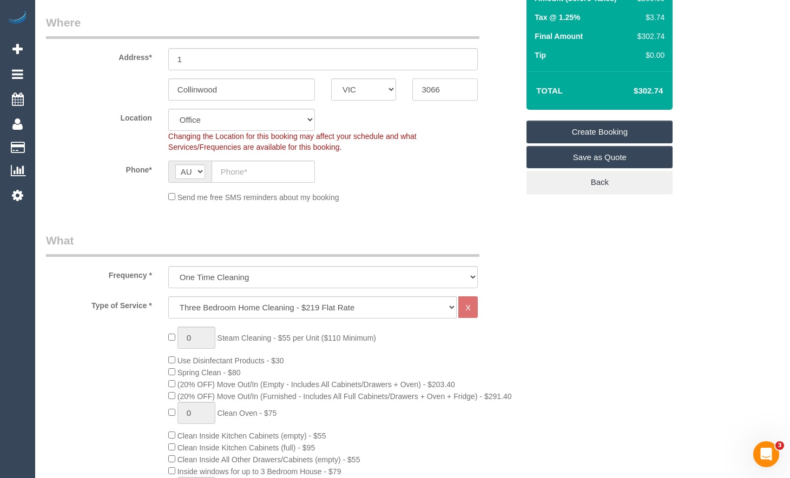
type input "3066"
select select "47"
select select "object:3553"
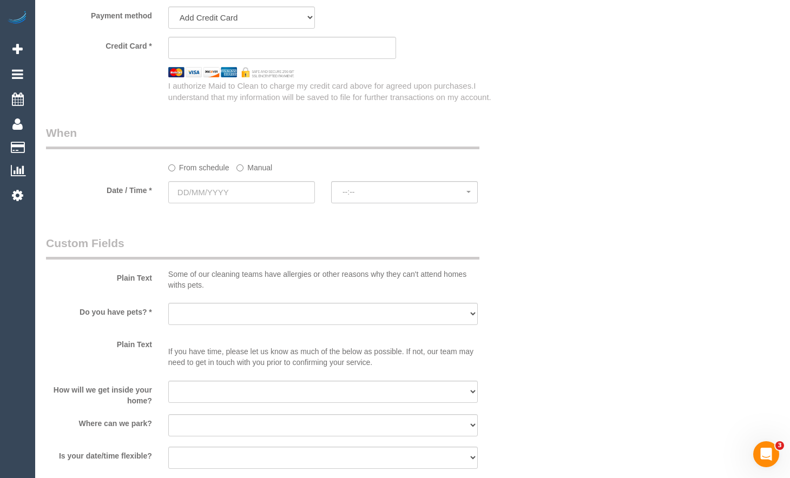
scroll to position [1136, 0]
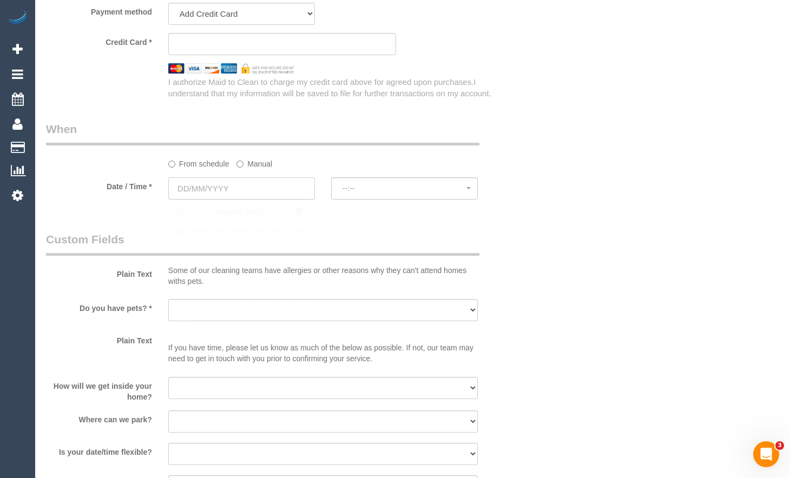
click at [251, 186] on input "text" at bounding box center [241, 189] width 147 height 22
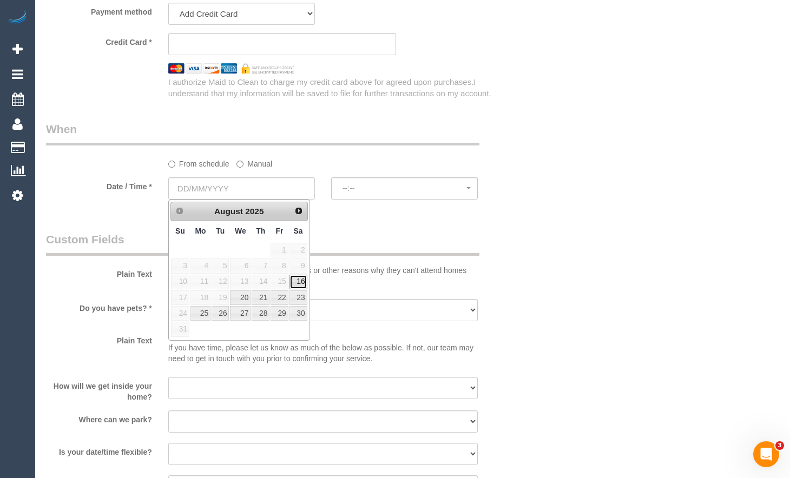
click at [306, 279] on link "16" at bounding box center [299, 282] width 18 height 15
type input "[DATE]"
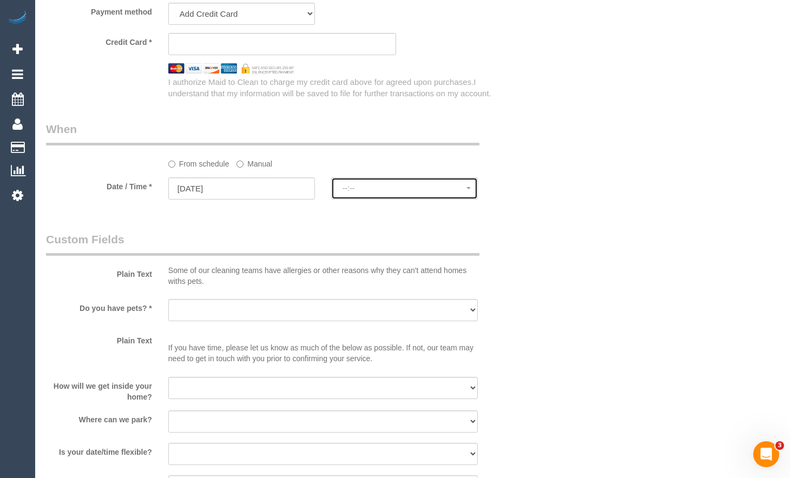
click at [436, 192] on span "--:--" at bounding box center [405, 188] width 124 height 9
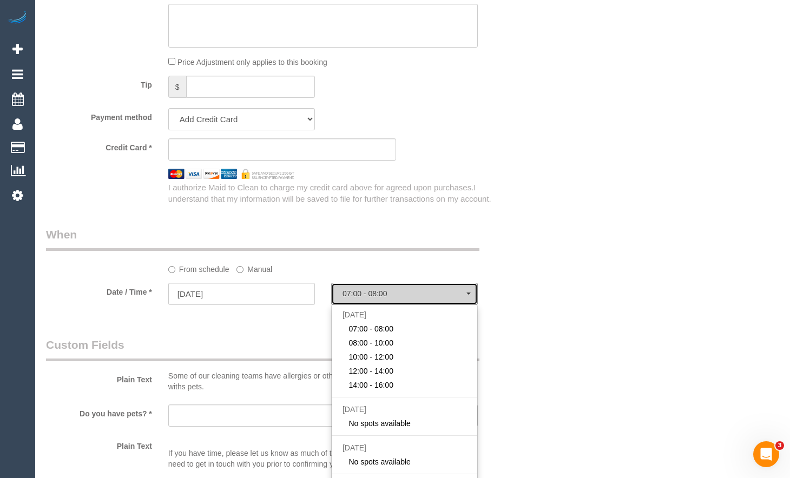
scroll to position [1028, 0]
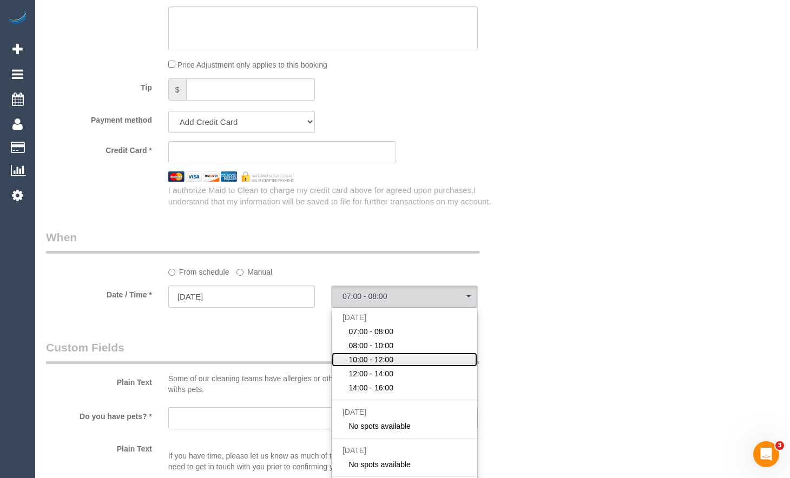
click at [392, 364] on span "10:00 - 12:00" at bounding box center [371, 359] width 45 height 11
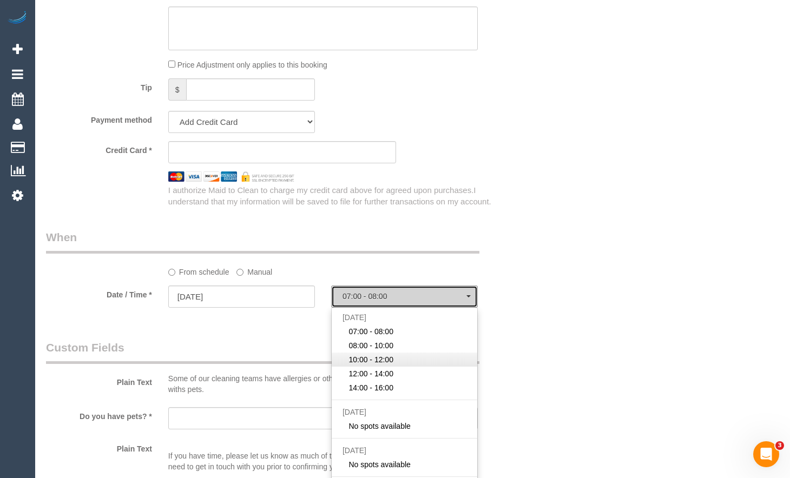
select select "spot13"
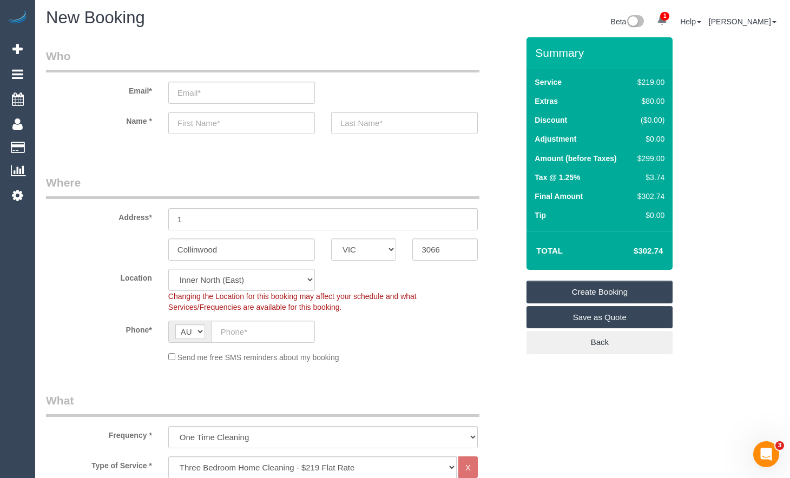
scroll to position [0, 0]
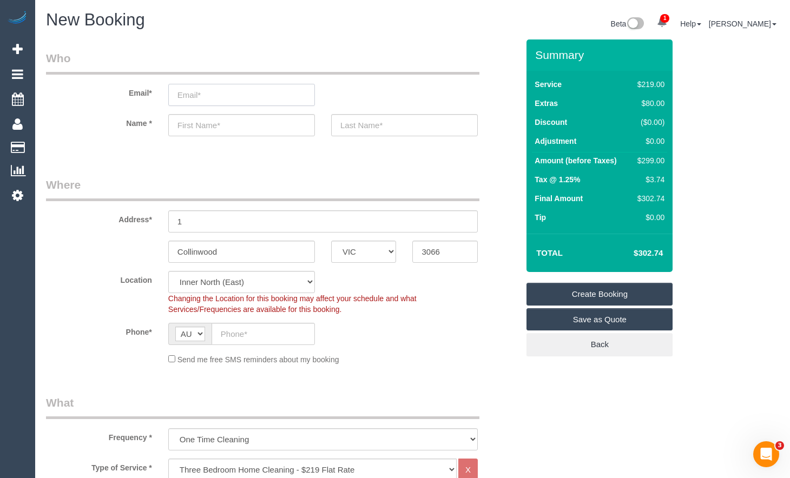
click at [272, 90] on input "email" at bounding box center [241, 95] width 147 height 22
type input "[EMAIL_ADDRESS][DOMAIN_NAME]"
click at [282, 125] on input "text" at bounding box center [241, 125] width 147 height 22
type input "To"
select select "spot26"
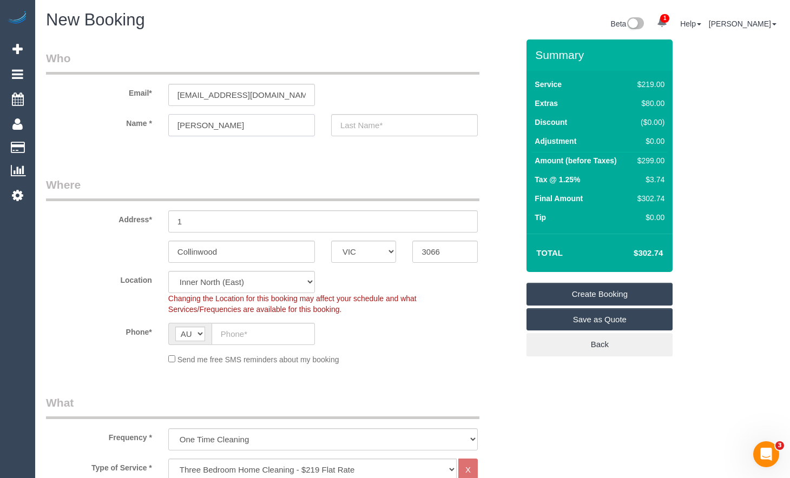
type input "[PERSON_NAME]"
click at [442, 136] on input "text" at bounding box center [404, 125] width 147 height 22
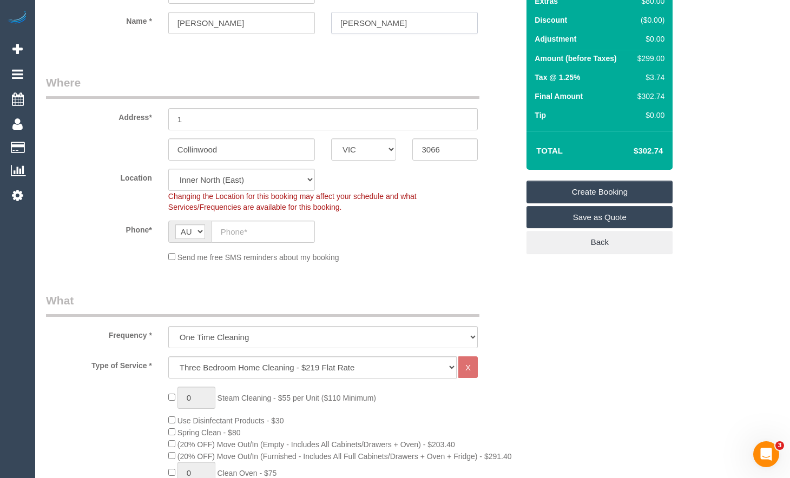
scroll to position [108, 0]
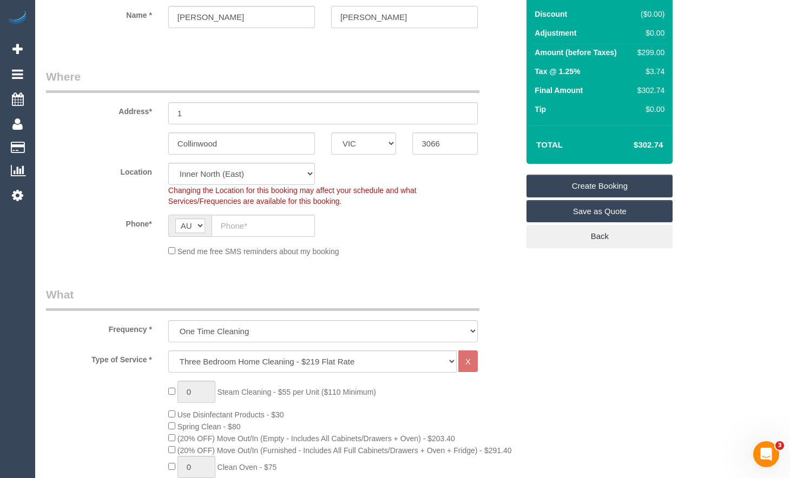
type input "[PERSON_NAME]"
drag, startPoint x: 197, startPoint y: 110, endPoint x: 146, endPoint y: 110, distance: 51.4
click at [146, 110] on div "Address* 1" at bounding box center [282, 97] width 489 height 56
drag, startPoint x: 254, startPoint y: 102, endPoint x: 157, endPoint y: 114, distance: 98.1
click at [157, 114] on div "Address* 52 Gipps St" at bounding box center [282, 97] width 489 height 56
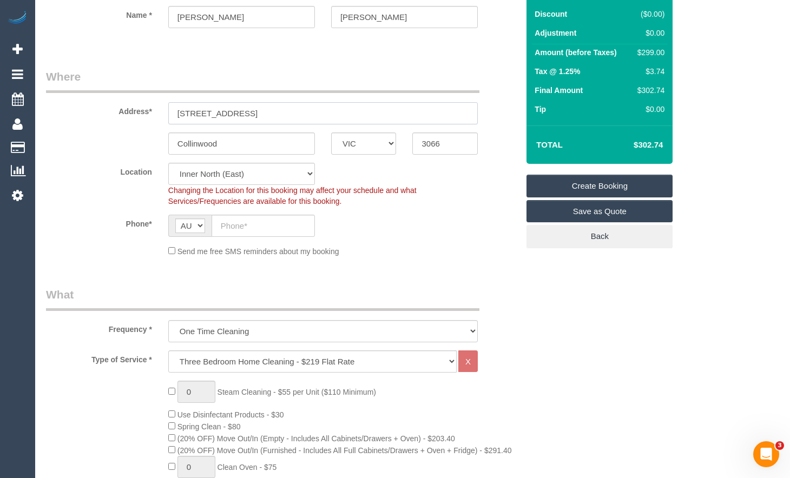
type input "[STREET_ADDRESS]"
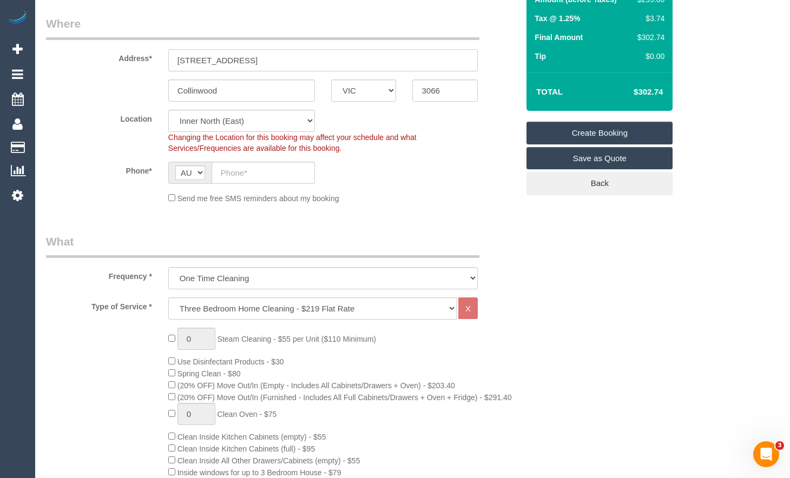
scroll to position [162, 0]
click at [290, 163] on input "text" at bounding box center [263, 172] width 103 height 22
type input "0477 712 096"
click at [348, 186] on sui-booking-location "Location Office City East (North) East (South) Inner East Inner North (East) In…" at bounding box center [282, 156] width 472 height 94
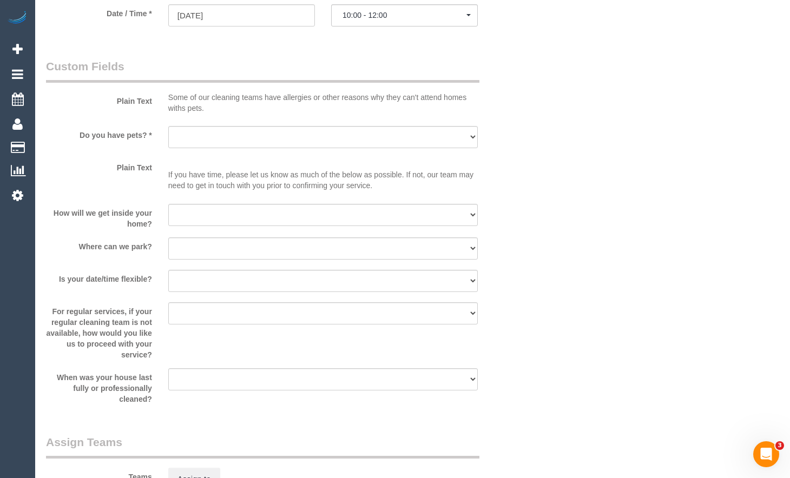
scroll to position [1407, 0]
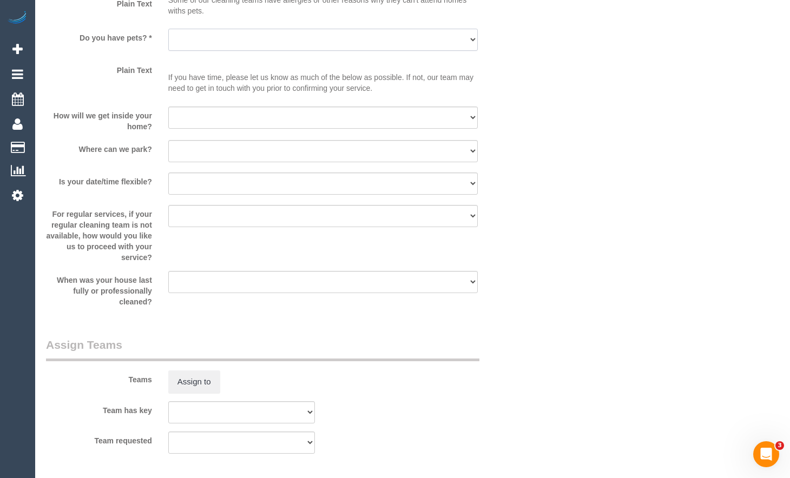
click at [292, 34] on select "Yes - Cats Yes - Dogs No pets Yes - Dogs and Cats Yes - Other" at bounding box center [323, 40] width 310 height 22
select select "number:27"
click at [168, 29] on select "Yes - Cats Yes - Dogs No pets Yes - Dogs and Cats Yes - Other" at bounding box center [323, 40] width 310 height 22
click at [248, 123] on select "I will be home Key will be left (please provide details below) Lock box/Access …" at bounding box center [323, 118] width 310 height 22
select select "number:14"
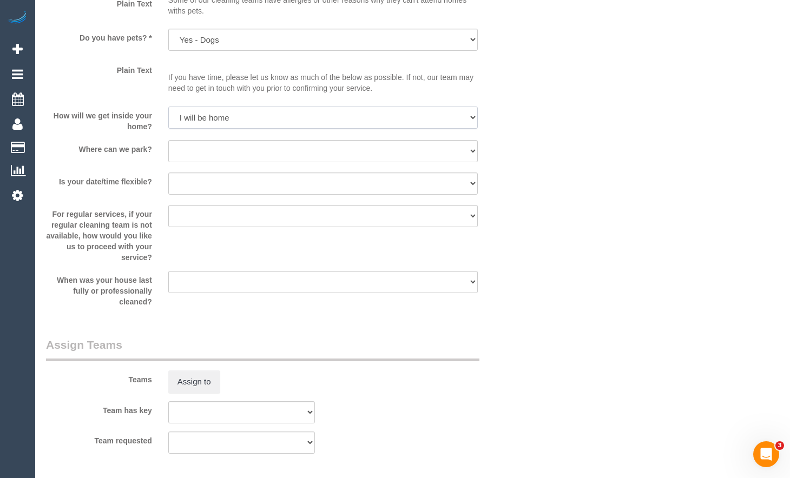
click at [168, 107] on select "I will be home Key will be left (please provide details below) Lock box/Access …" at bounding box center [323, 118] width 310 height 22
click at [347, 149] on select "I will provide parking on-site Free street parking Paid street parking (cost wi…" at bounding box center [323, 151] width 310 height 22
select select "number:19"
click at [168, 140] on select "I will provide parking on-site Free street parking Paid street parking (cost wi…" at bounding box center [323, 151] width 310 height 22
click at [265, 189] on select "Yes - date and time Yes - date but not time Yes - time but not date No - No fle…" at bounding box center [323, 184] width 310 height 22
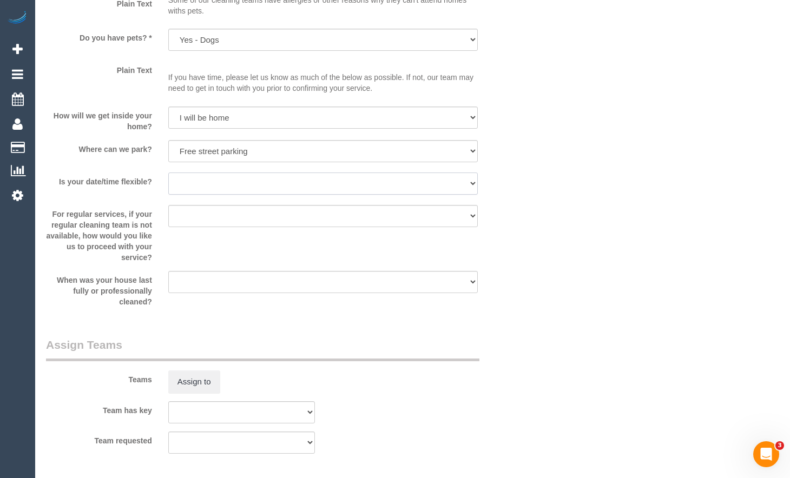
select select "number:25"
click at [168, 173] on select "Yes - date and time Yes - date but not time Yes - time but not date No - No fle…" at bounding box center [323, 184] width 310 height 22
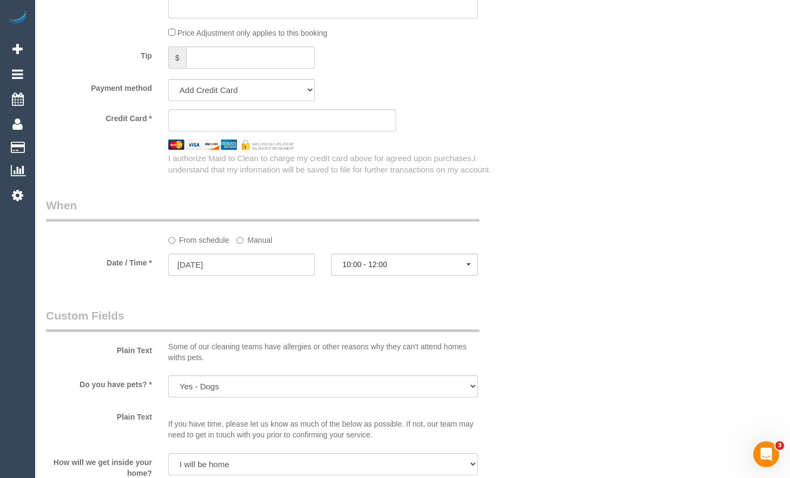
scroll to position [1028, 0]
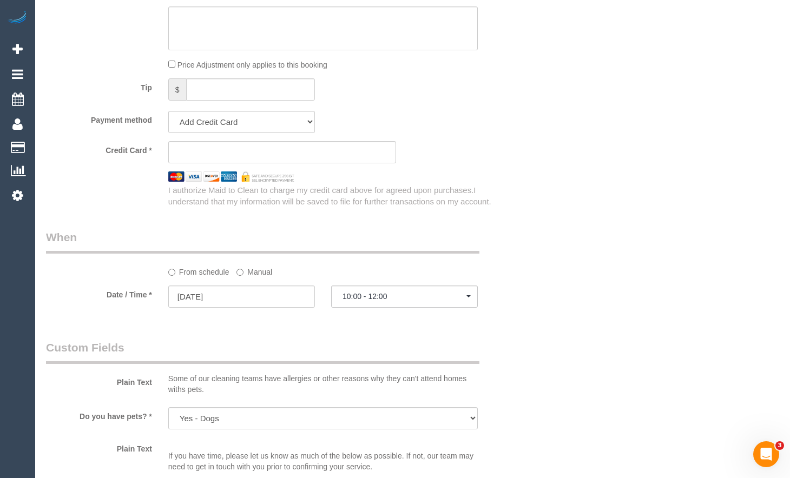
click at [773, 97] on div "Who Email* tomcahill1@hotmail.com Name * Tom Cahill Where Address* 52 Gipps St …" at bounding box center [412, 17] width 733 height 2012
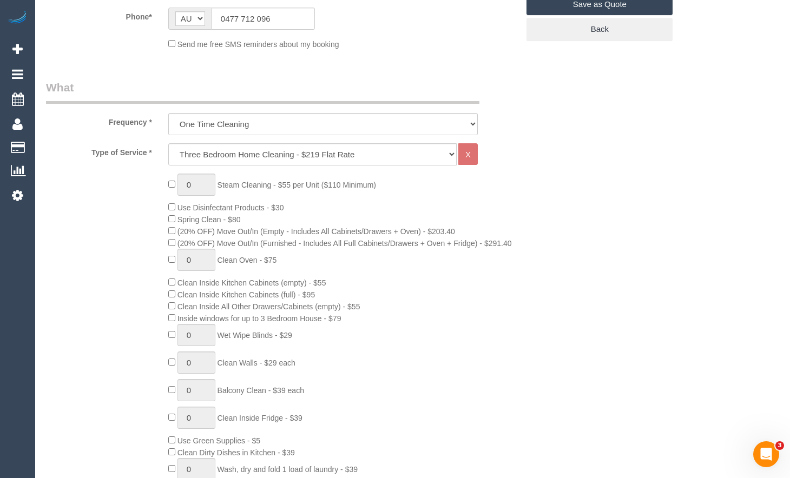
scroll to position [108, 0]
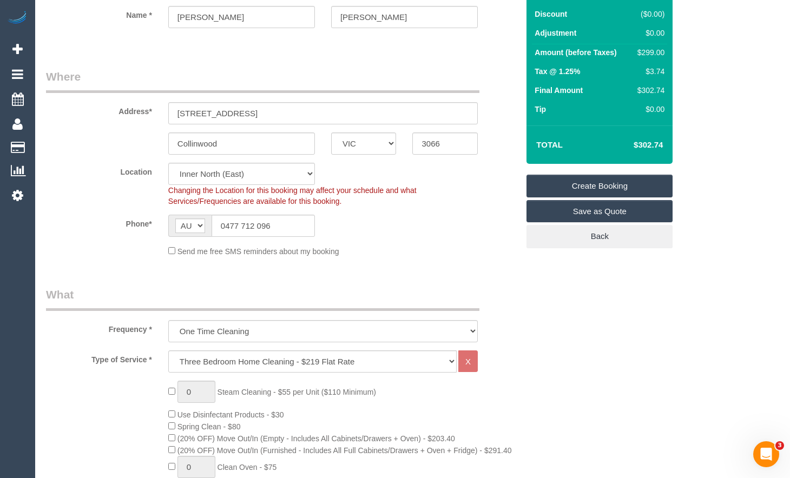
click at [616, 190] on link "Create Booking" at bounding box center [600, 186] width 146 height 23
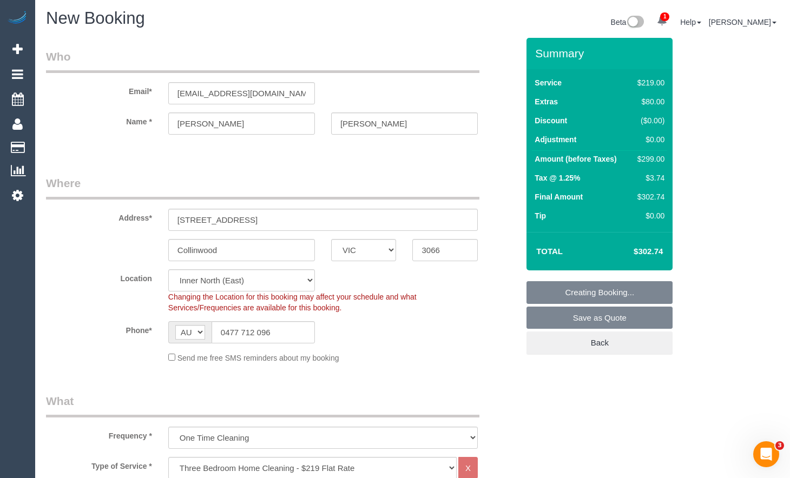
scroll to position [0, 0]
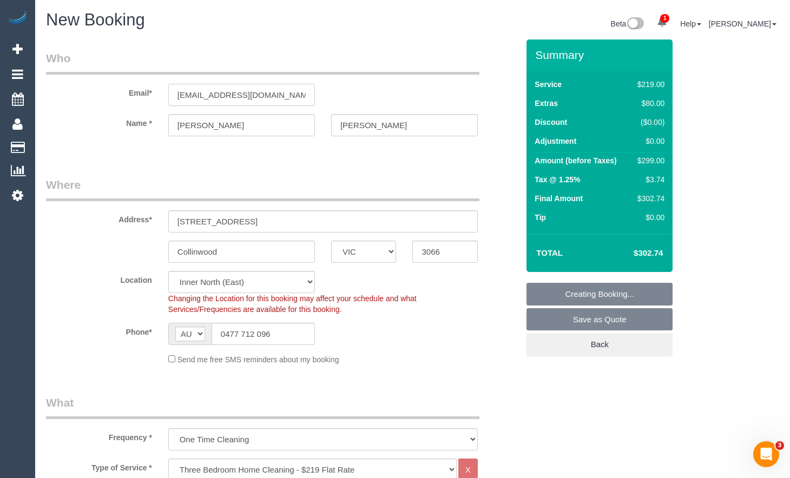
drag, startPoint x: 278, startPoint y: 88, endPoint x: 157, endPoint y: 83, distance: 120.8
click at [134, 89] on div "Email* tomcahill1@hotmail.com" at bounding box center [282, 78] width 489 height 56
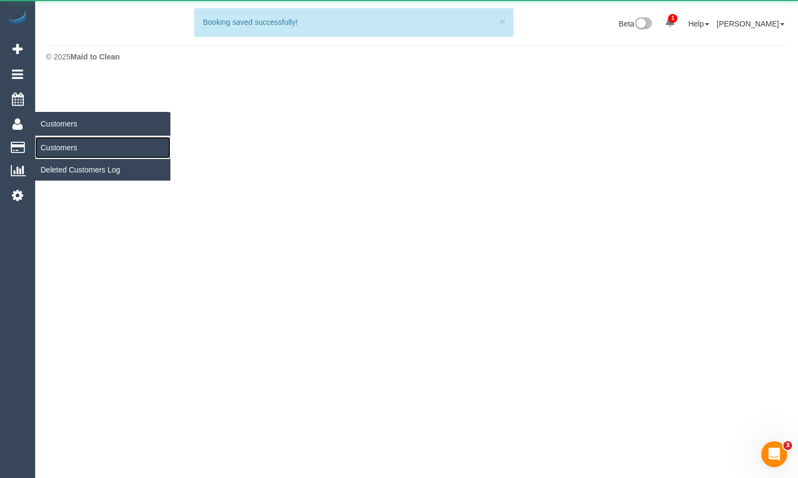
click at [73, 148] on link "Customers" at bounding box center [102, 148] width 135 height 22
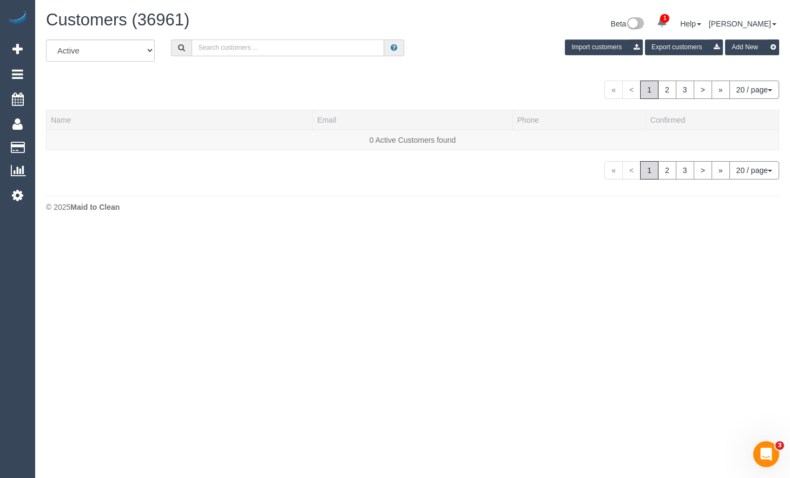
click at [308, 54] on input "text" at bounding box center [288, 48] width 193 height 17
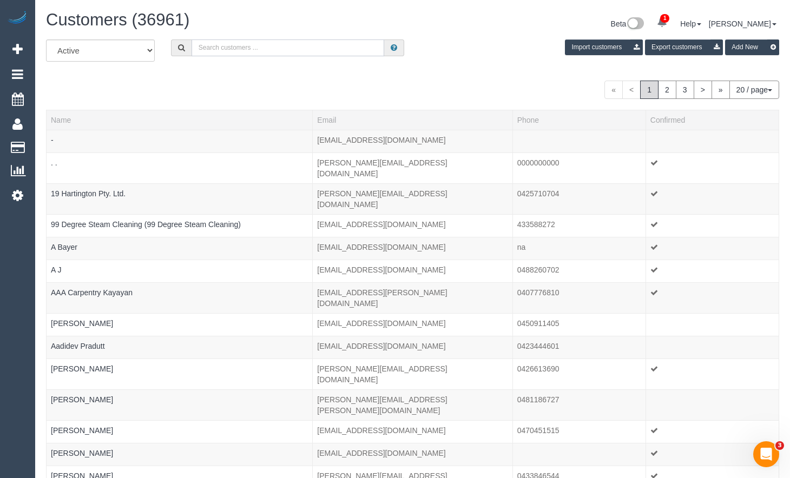
paste input "[EMAIL_ADDRESS][DOMAIN_NAME]"
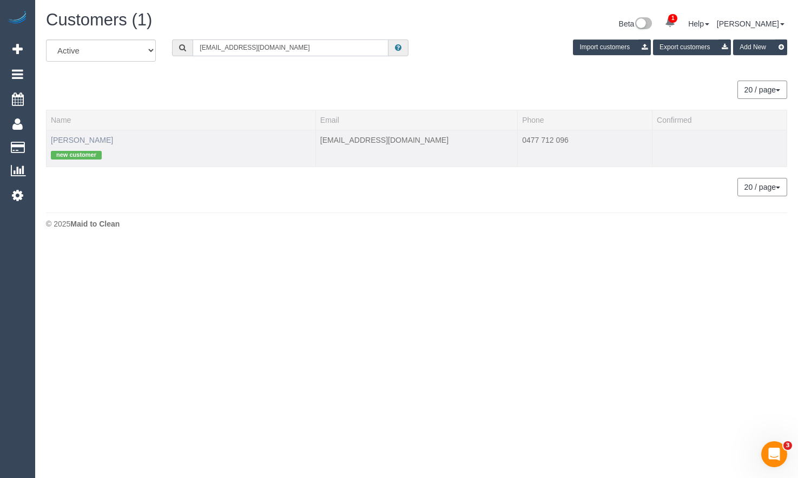
type input "[EMAIL_ADDRESS][DOMAIN_NAME]"
click at [75, 143] on link "Tom Cahill" at bounding box center [82, 140] width 62 height 9
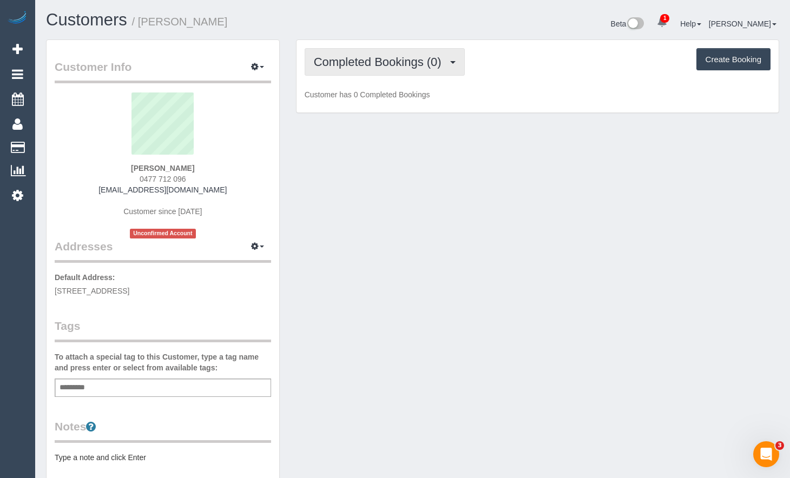
click at [426, 70] on button "Completed Bookings (0)" at bounding box center [385, 62] width 160 height 28
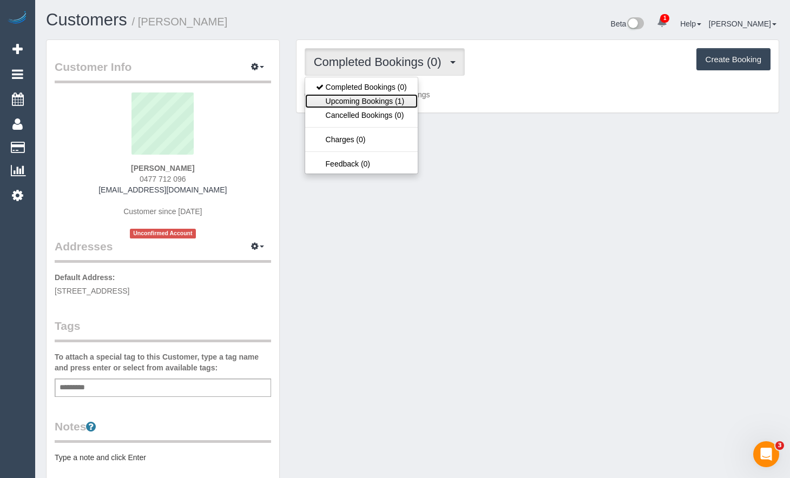
click at [396, 101] on link "Upcoming Bookings (1)" at bounding box center [361, 101] width 113 height 14
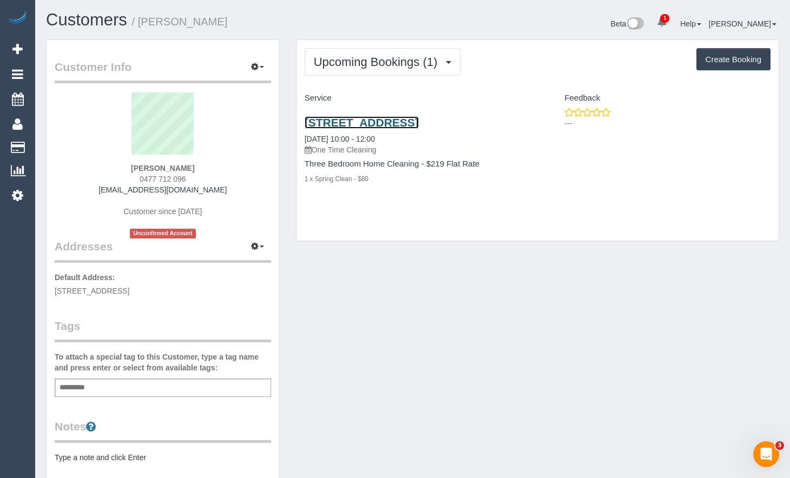
click at [419, 126] on link "52 Gipps St, Collinwood, VIC 3066" at bounding box center [362, 122] width 114 height 12
click at [382, 122] on link "52 Gipps St, Collinwood, VIC 3066" at bounding box center [362, 122] width 114 height 12
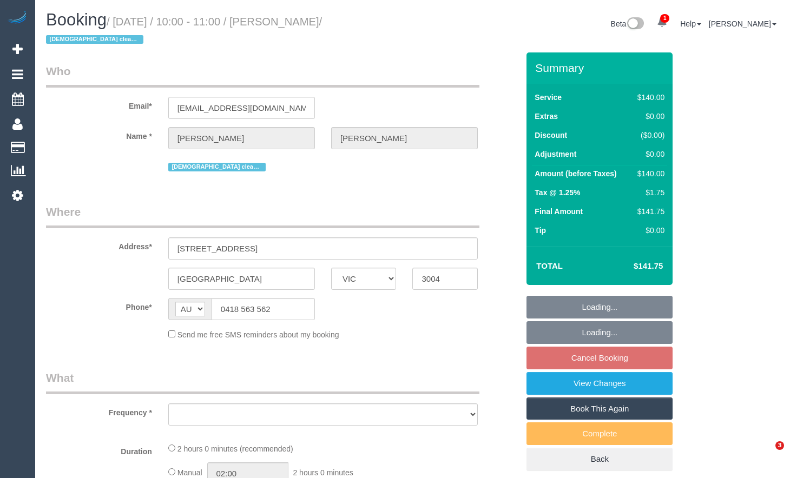
select select "VIC"
select select "number:28"
select select "number:14"
select select "number:18"
select select "number:25"
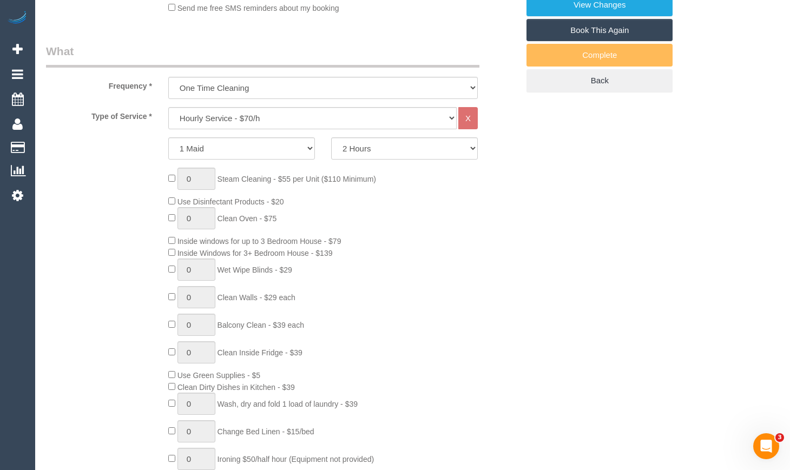
select select "object:1267"
select select "string:stripe-pm_1QjuFi2GScqysDRVJ4jyGBm4"
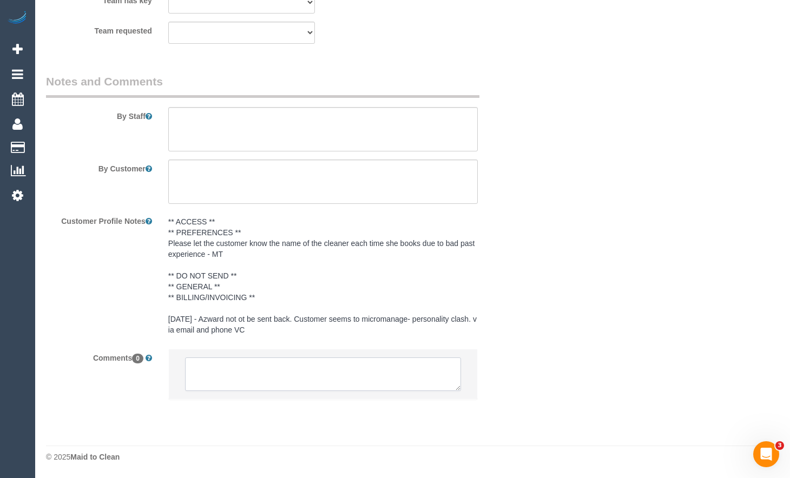
scroll to position [1827, 0]
click at [230, 378] on textarea at bounding box center [323, 375] width 276 height 34
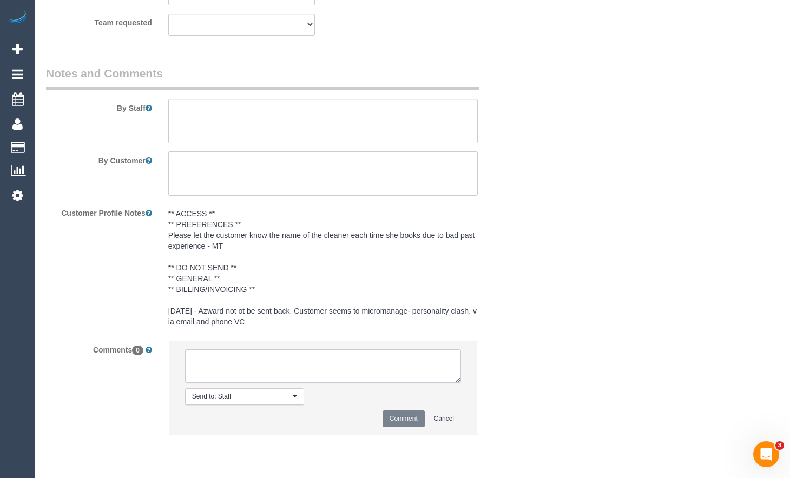
paste textarea "Flexibility dates: Flexibility times: Notes: Knows we need to review Contact vi…"
click at [297, 363] on textarea at bounding box center [323, 367] width 276 height 34
click at [285, 371] on textarea at bounding box center [323, 367] width 276 height 34
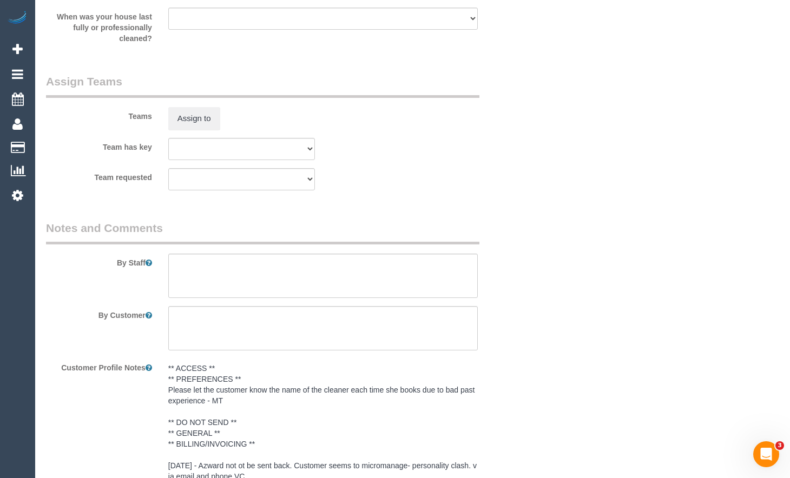
scroll to position [1863, 0]
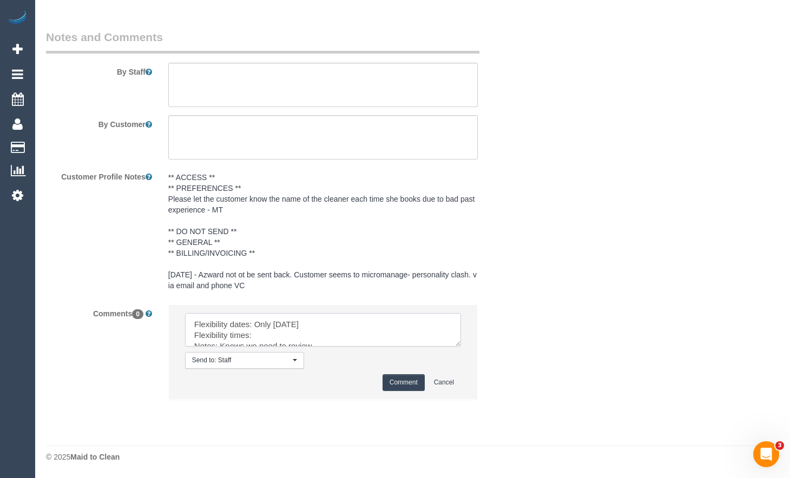
click at [291, 337] on textarea at bounding box center [323, 330] width 276 height 34
click at [297, 342] on textarea at bounding box center [323, 330] width 276 height 34
click at [326, 333] on textarea at bounding box center [323, 330] width 276 height 34
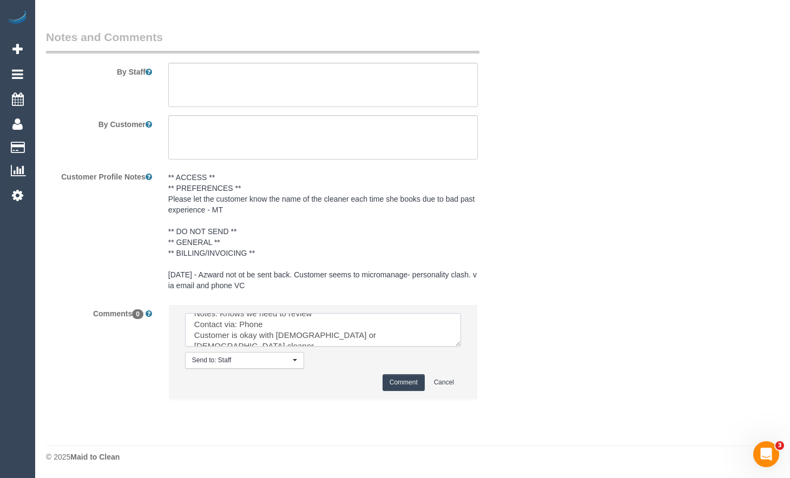
type textarea "Flexibility dates: Only Wednesday 20/08 Flexibility times: requesting for 1 hou…"
click at [405, 377] on button "Comment" at bounding box center [404, 382] width 42 height 17
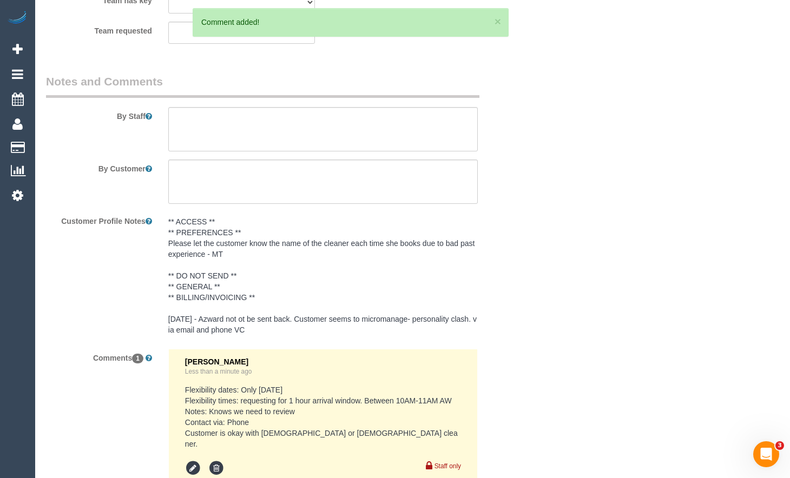
scroll to position [1863, 0]
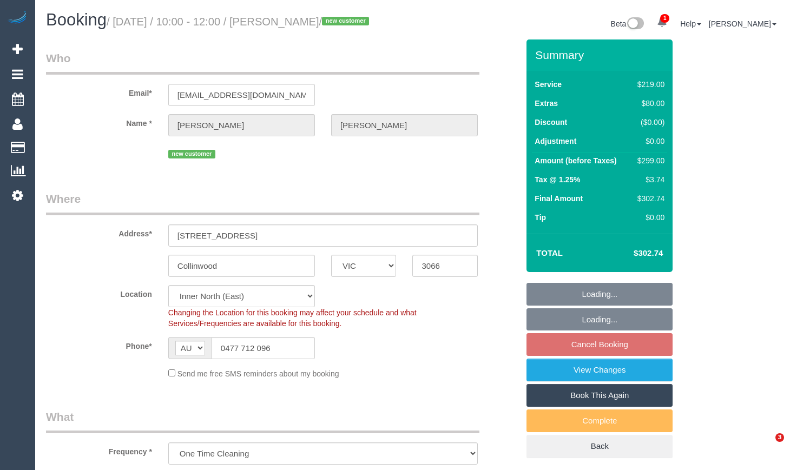
select select "VIC"
select select "spot1"
select select "number:27"
select select "number:14"
select select "number:19"
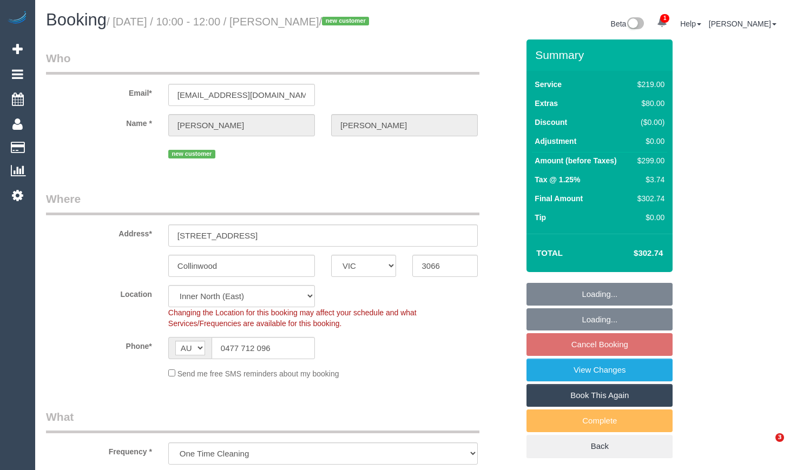
select select "number:25"
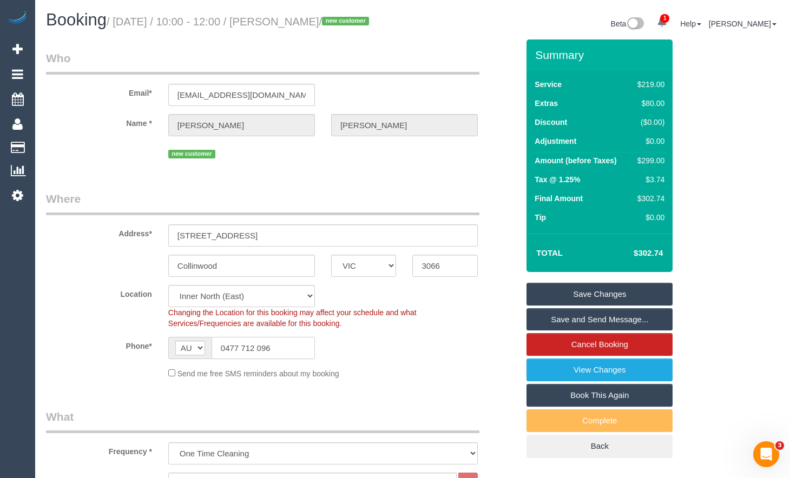
drag, startPoint x: 282, startPoint y: 353, endPoint x: 132, endPoint y: 353, distance: 149.9
click at [132, 353] on div "Phone* AF AL DZ AD AO AI AQ AG AR AM AW AU AT AZ BS BH BD BB BY BE BZ BJ BM BT …" at bounding box center [282, 348] width 489 height 22
type input "0452 456 262"
click at [615, 286] on link "Save Changes" at bounding box center [600, 294] width 146 height 23
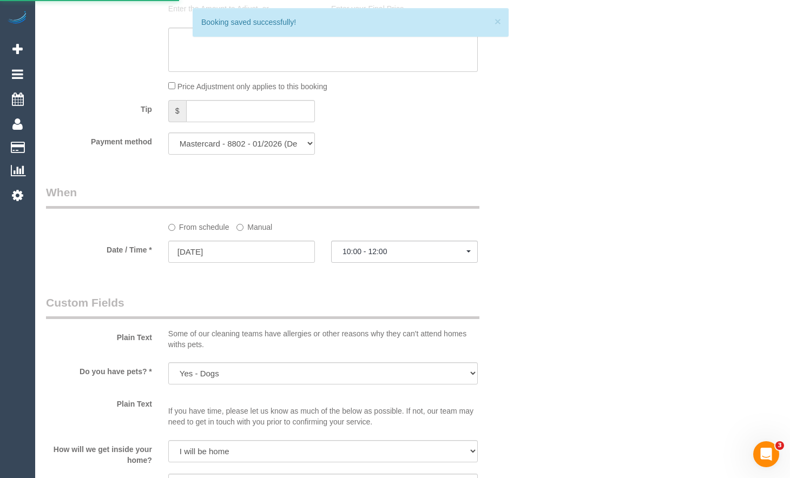
scroll to position [1028, 0]
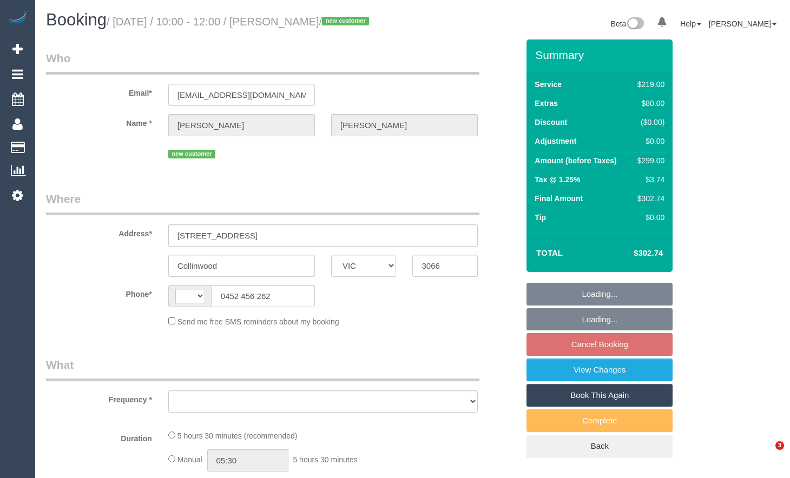
select select "VIC"
select select "string:AU"
select select "object:295"
select select "string:stripe-pm_1RvpIv2GScqysDRVHrd82KGu"
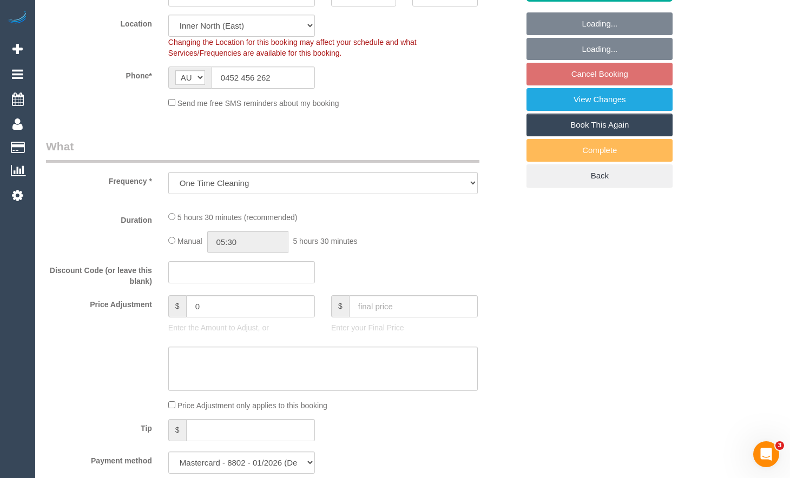
select select "object:643"
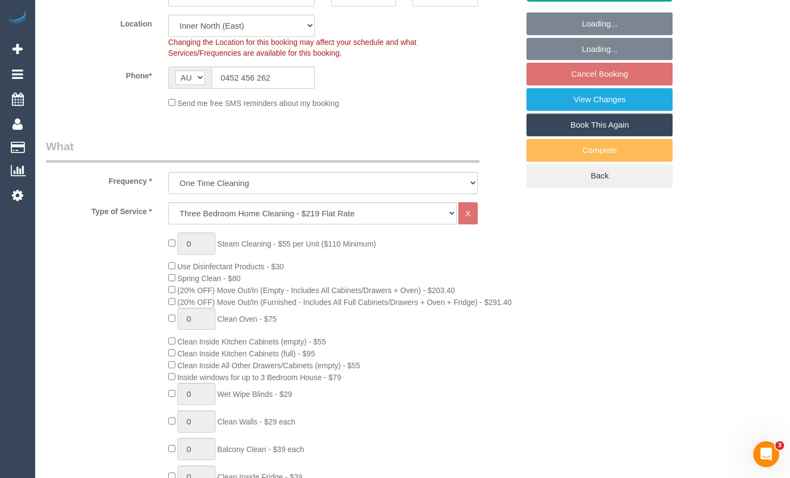
select select "number:27"
select select "number:14"
select select "number:19"
select select "number:25"
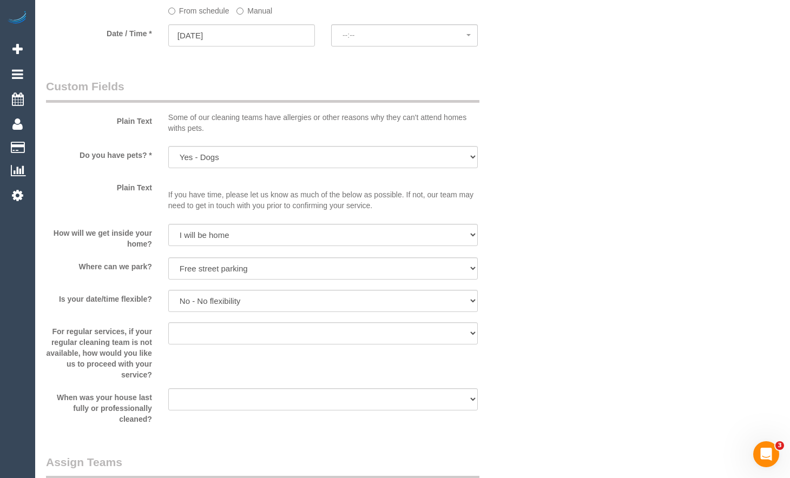
select select "spot1"
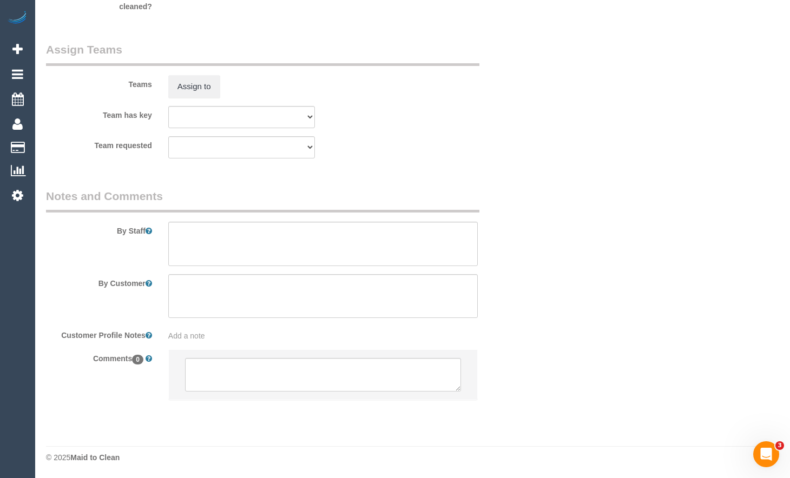
scroll to position [1651, 0]
click at [321, 374] on textarea at bounding box center [323, 375] width 276 height 34
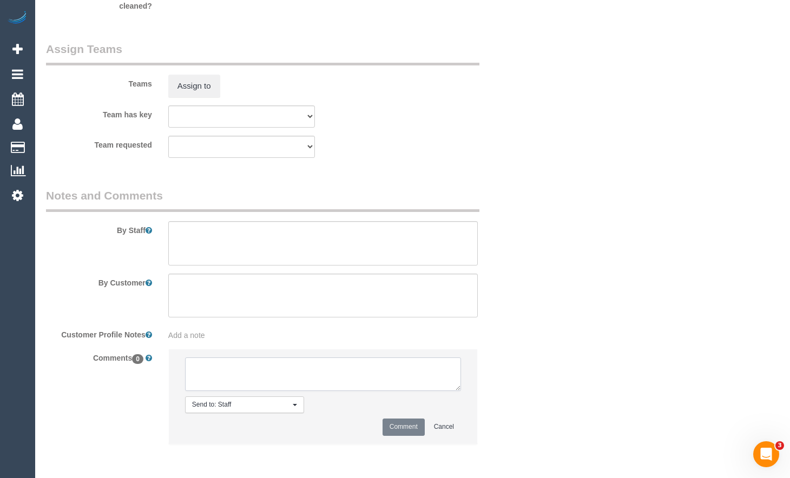
paste textarea "Flexibility dates: Flexibility times: Notes: Knows we need to review Contact vi…"
click at [327, 364] on textarea at bounding box center [323, 375] width 276 height 34
click at [280, 380] on textarea at bounding box center [323, 375] width 276 height 34
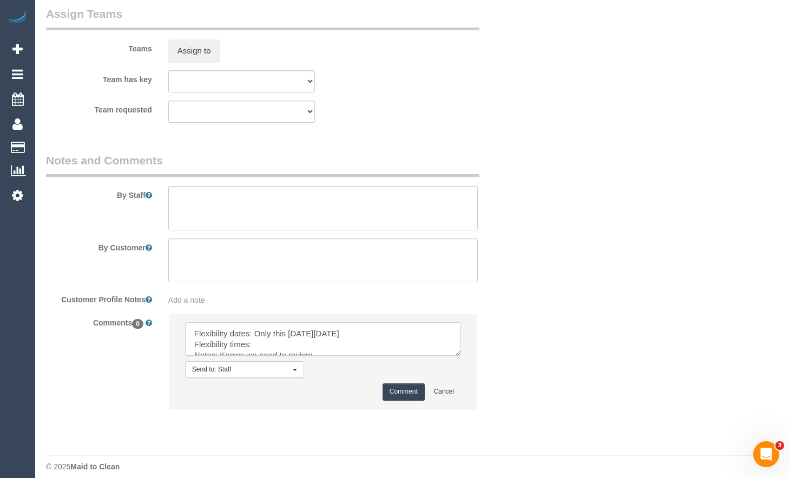
scroll to position [1696, 0]
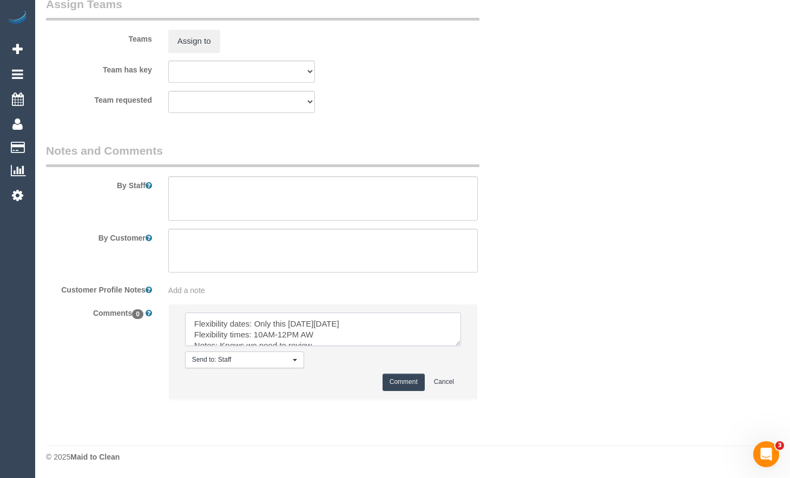
type textarea "Flexibility dates: Only this [DATE][DATE] Flexibility times: 10AM-12PM AW Notes…"
click at [404, 383] on button "Comment" at bounding box center [404, 382] width 42 height 17
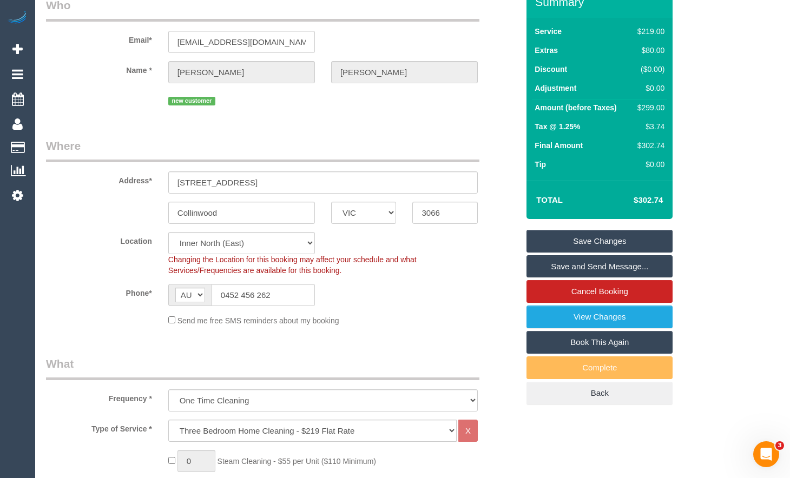
scroll to position [54, 0]
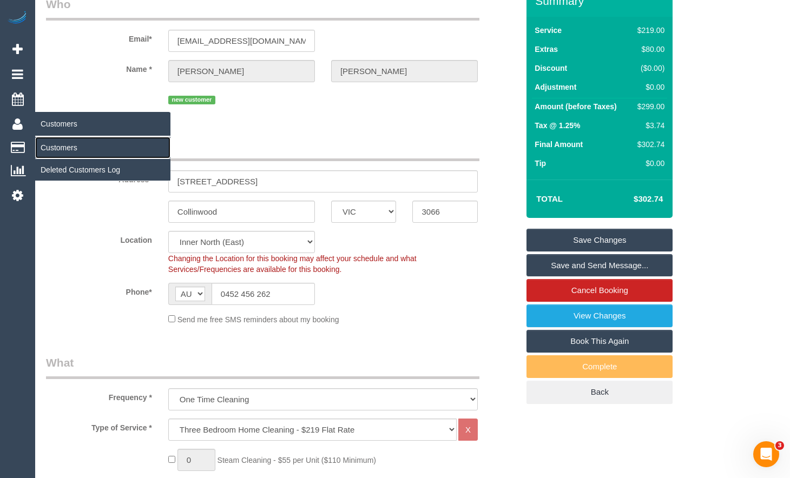
click at [52, 141] on link "Customers" at bounding box center [102, 148] width 135 height 22
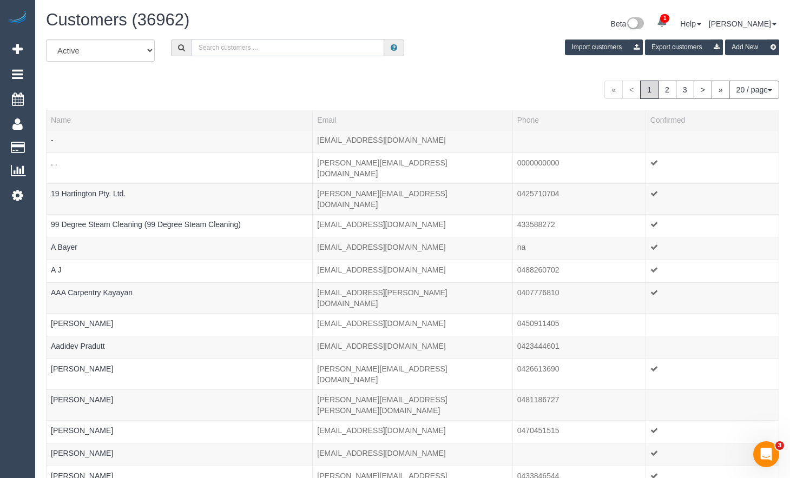
click at [246, 49] on input "text" at bounding box center [288, 48] width 193 height 17
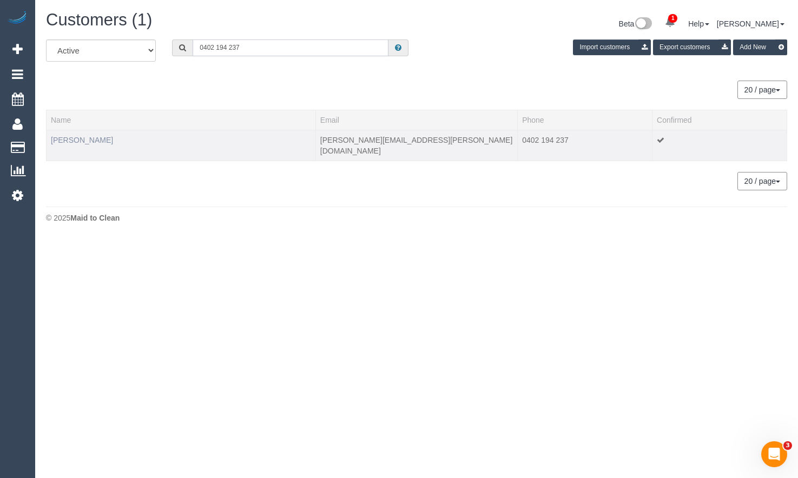
type input "0402 194 237"
click at [90, 143] on link "[PERSON_NAME]" at bounding box center [82, 140] width 62 height 9
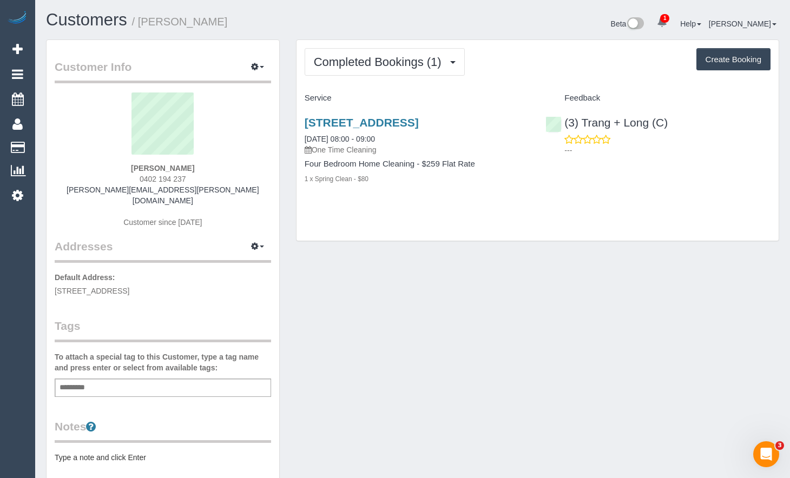
click at [740, 66] on button "Create Booking" at bounding box center [733, 59] width 74 height 23
select select "VIC"
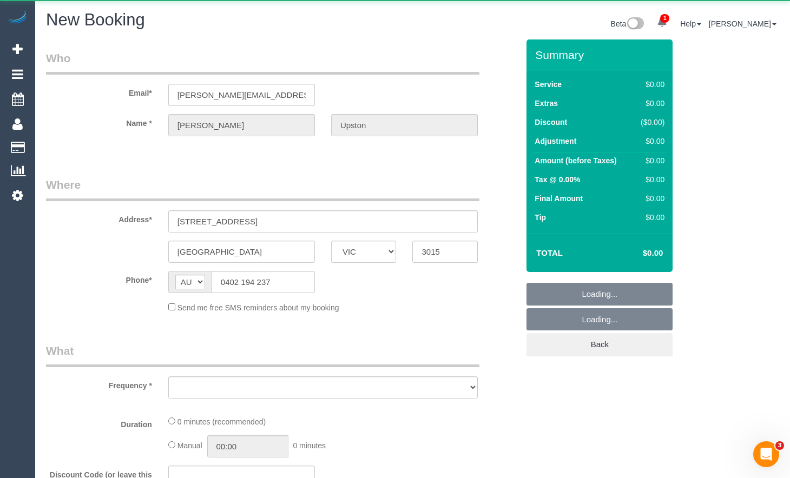
select select "object:3110"
select select "string:stripe-pm_1QjZc12GScqysDRVQ4BBI5FM"
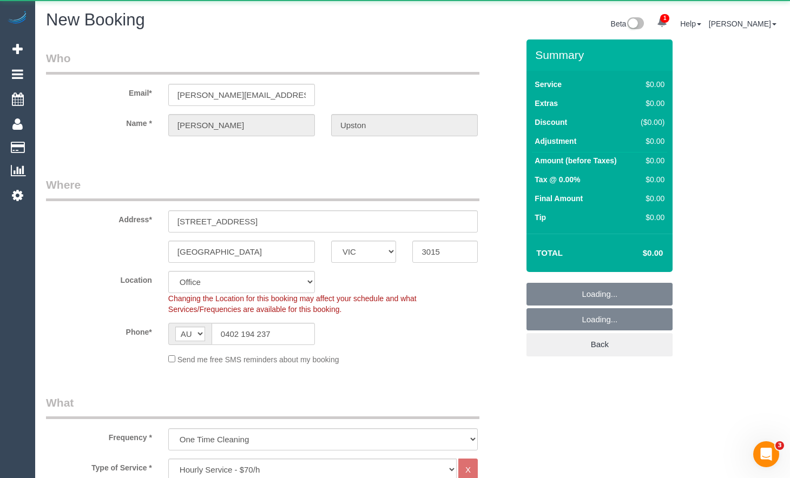
select select "object:4552"
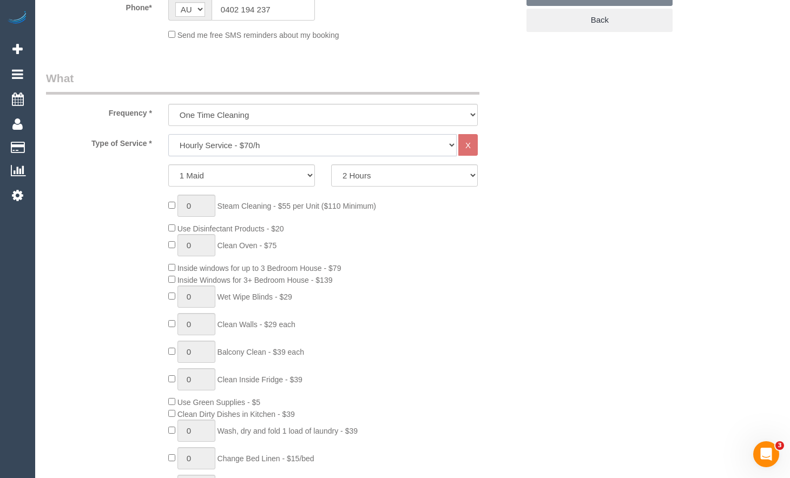
select select "65"
click at [351, 151] on select "Hourly Service - $70/h Hourly Service - $65/h Hourly Service - $60/h Hourly Ser…" at bounding box center [312, 145] width 288 height 22
select select "object:4562"
select select "213"
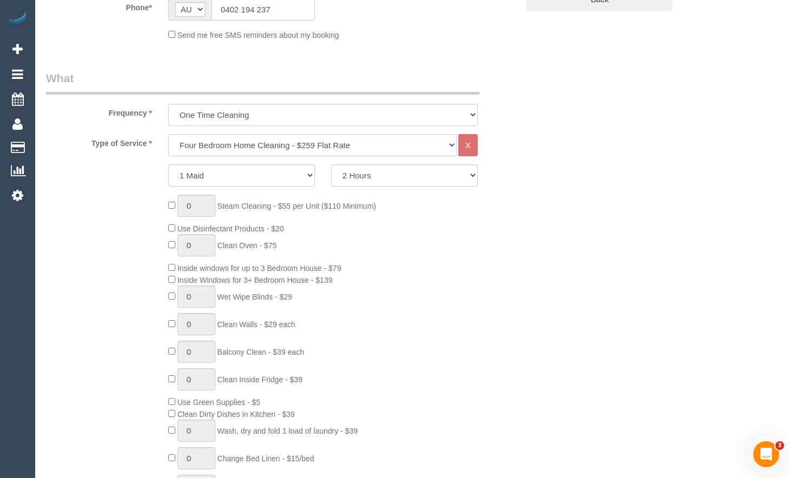
click at [168, 134] on select "Hourly Service - $70/h Hourly Service - $65/h Hourly Service - $60/h Hourly Ser…" at bounding box center [312, 145] width 288 height 22
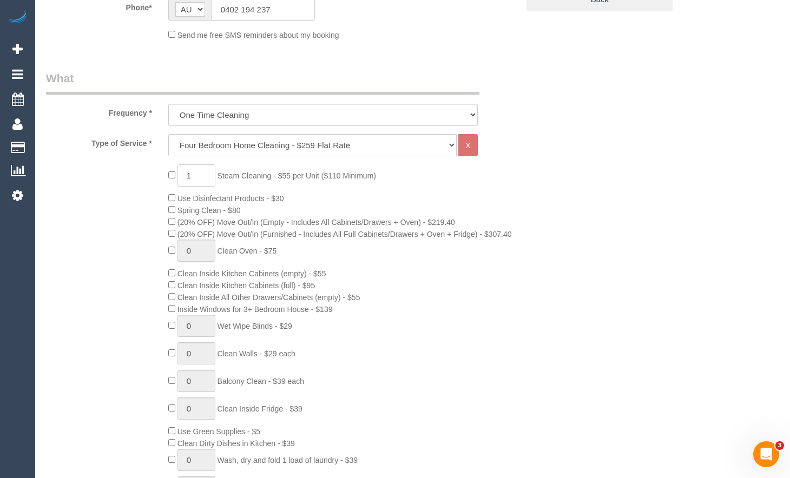
drag, startPoint x: 208, startPoint y: 174, endPoint x: 160, endPoint y: 176, distance: 48.2
click at [160, 176] on div "1 Steam Cleaning - $55 per Unit ($110 Minimum) Use Disinfectant Products - $30 …" at bounding box center [343, 354] width 366 height 379
type input "4"
type input "6"
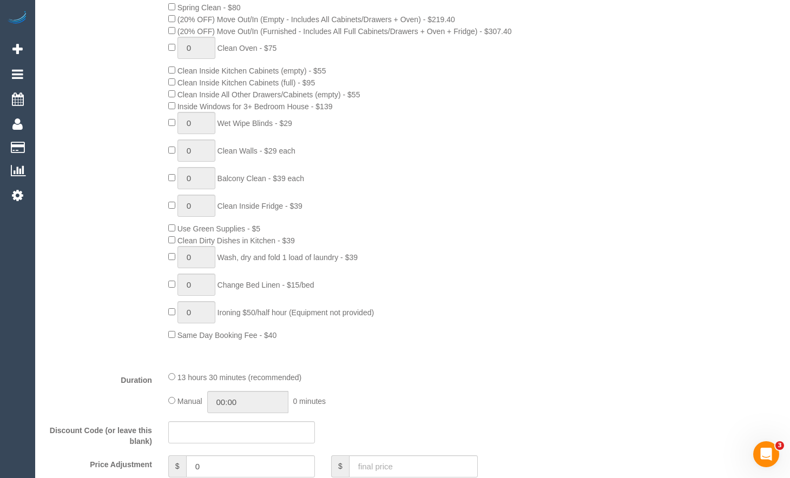
scroll to position [1049, 0]
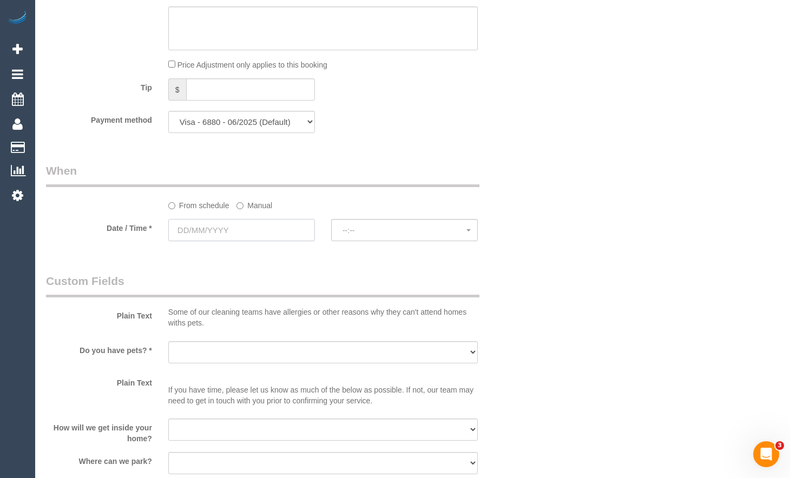
click at [240, 229] on input "text" at bounding box center [241, 230] width 147 height 22
